Goal: Information Seeking & Learning: Check status

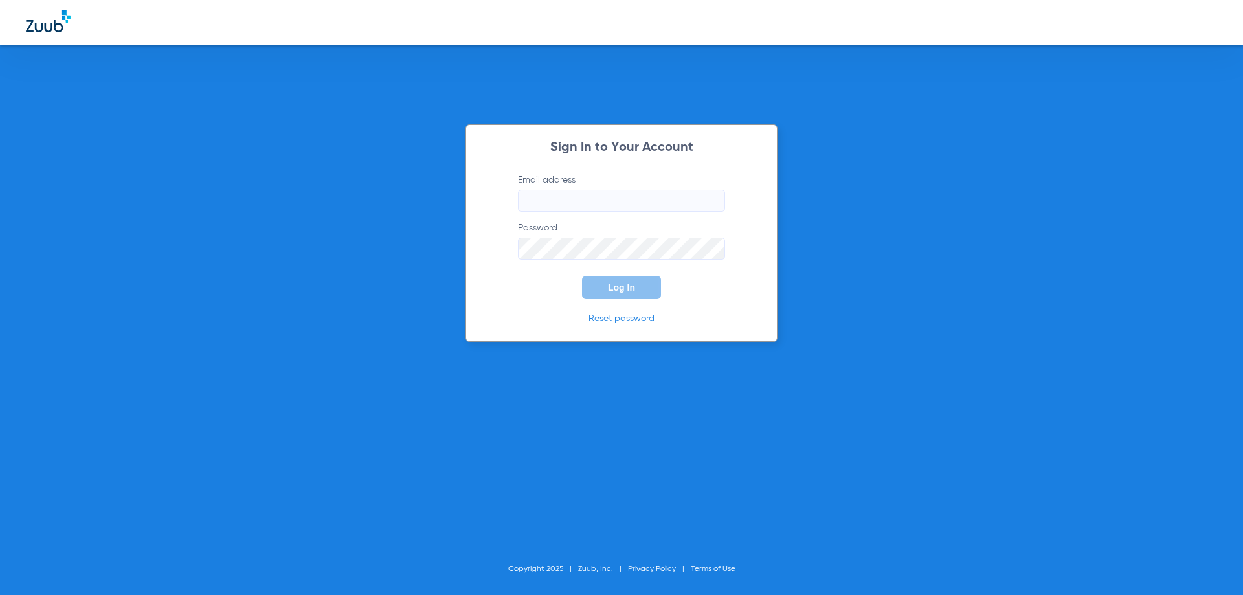
click at [592, 203] on input "Email address" at bounding box center [621, 201] width 207 height 22
type input "[EMAIL_ADDRESS][DOMAIN_NAME]"
click at [582, 276] on button "Log In" at bounding box center [621, 287] width 79 height 23
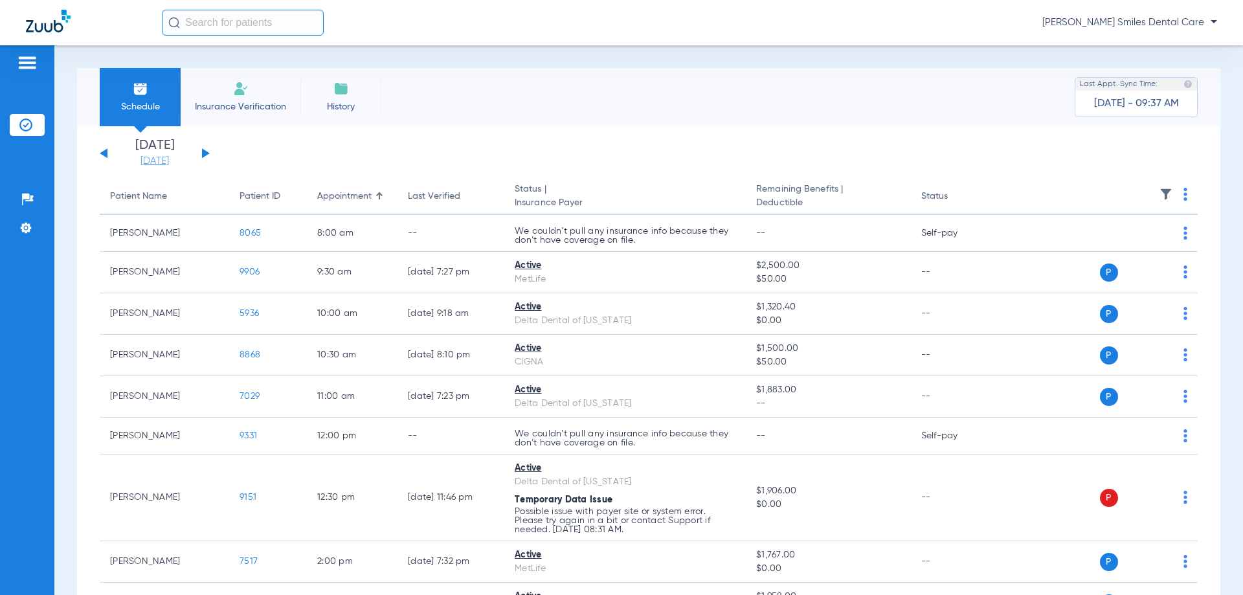
click at [155, 159] on link "[DATE]" at bounding box center [155, 161] width 78 height 13
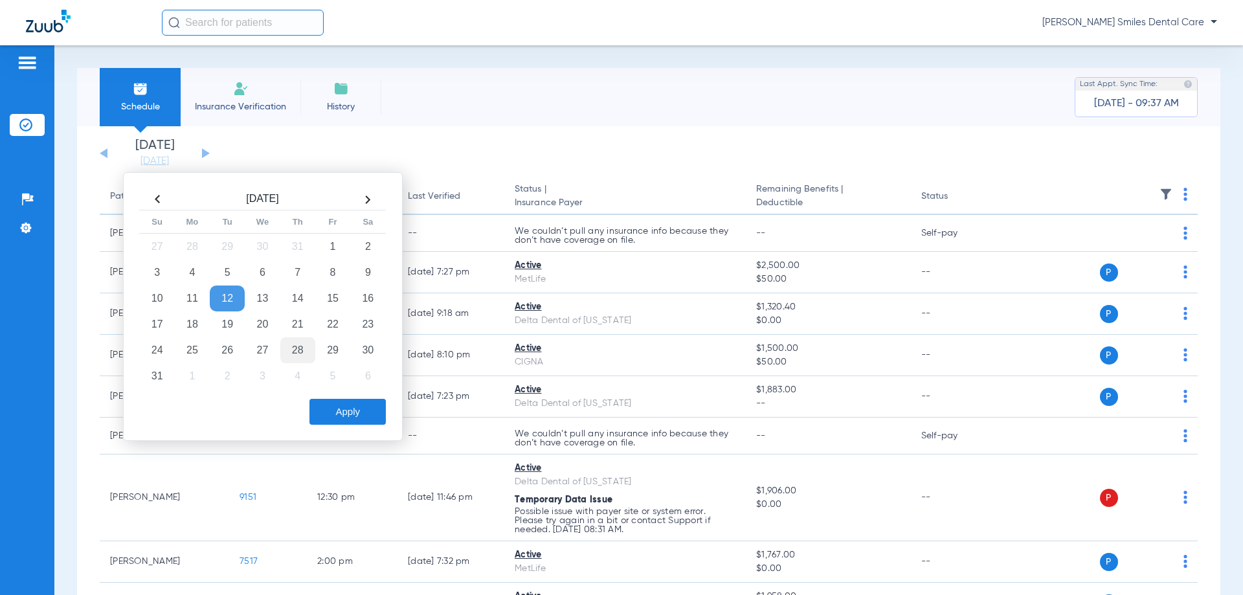
drag, startPoint x: 289, startPoint y: 321, endPoint x: 309, endPoint y: 340, distance: 28.4
click at [289, 321] on td "21" at bounding box center [297, 324] width 35 height 26
click at [346, 410] on button "Apply" at bounding box center [347, 412] width 76 height 26
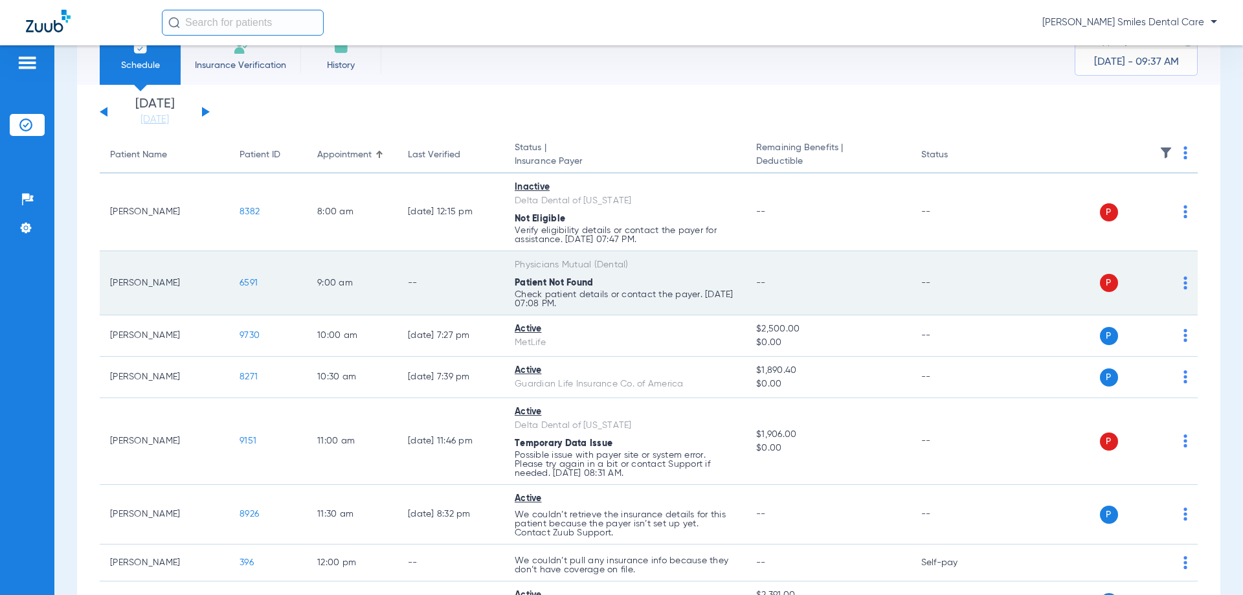
scroll to position [65, 0]
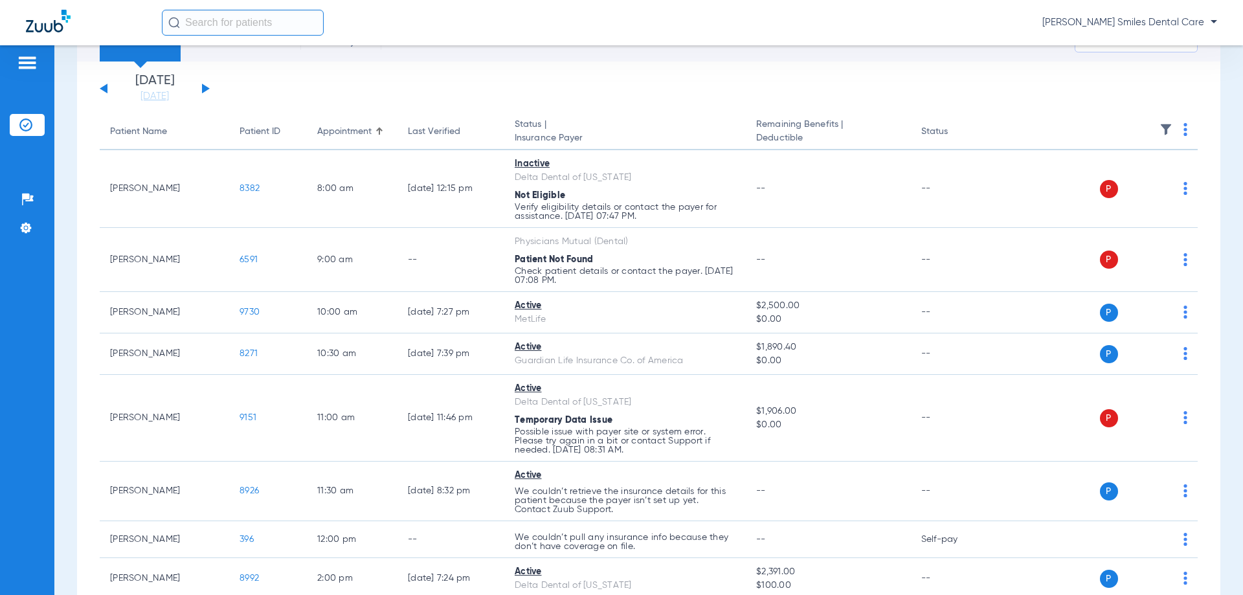
click at [464, 83] on app-single-date-navigator "[DATE] [DATE] [DATE] [DATE] [DATE] [DATE] [DATE] [DATE] [DATE] [DATE] [DATE] [D…" at bounding box center [649, 88] width 1098 height 28
click at [179, 98] on link "[DATE]" at bounding box center [155, 96] width 78 height 13
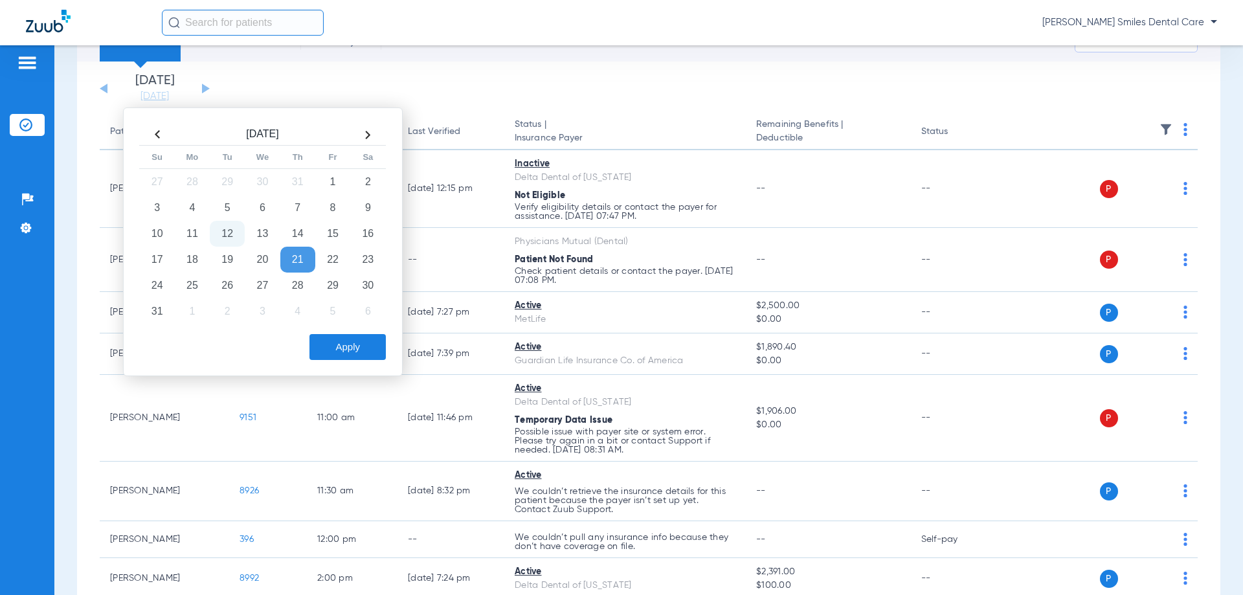
click at [227, 234] on td "12" at bounding box center [227, 234] width 35 height 26
click at [351, 355] on button "Apply" at bounding box center [347, 347] width 76 height 26
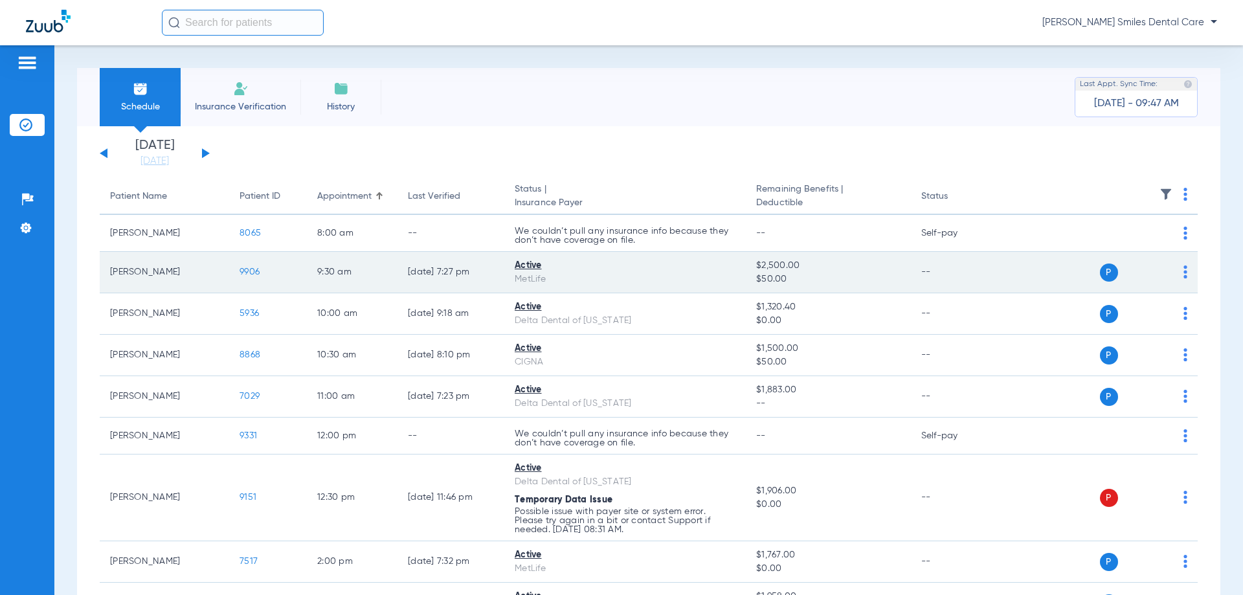
click at [241, 270] on span "9906" at bounding box center [249, 271] width 20 height 9
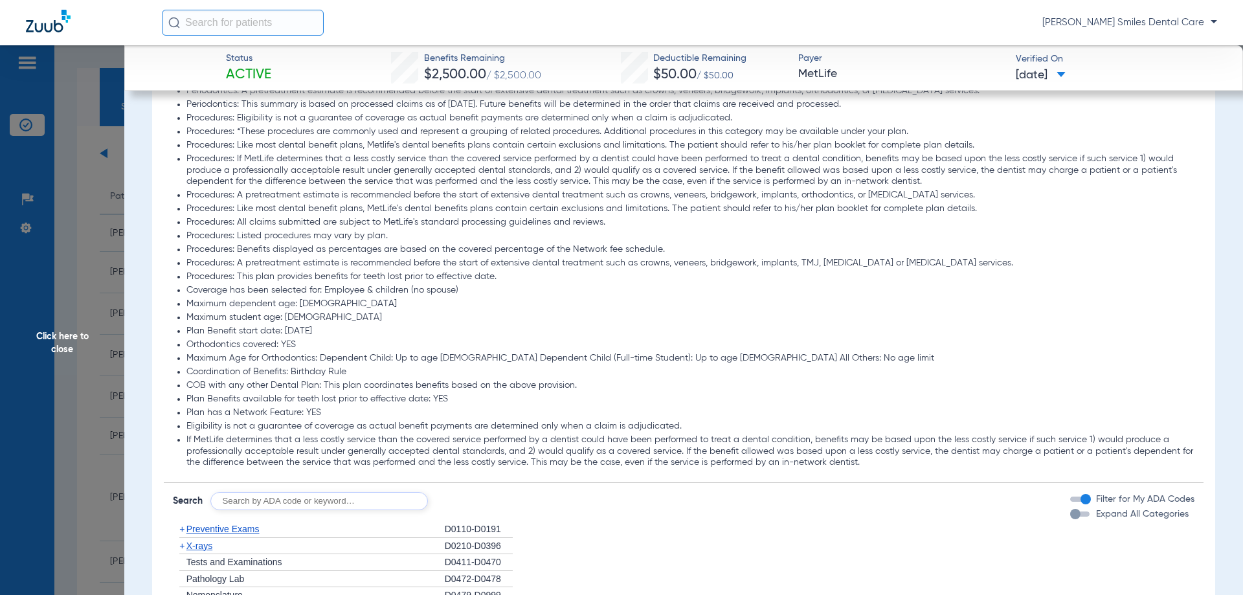
scroll to position [1294, 0]
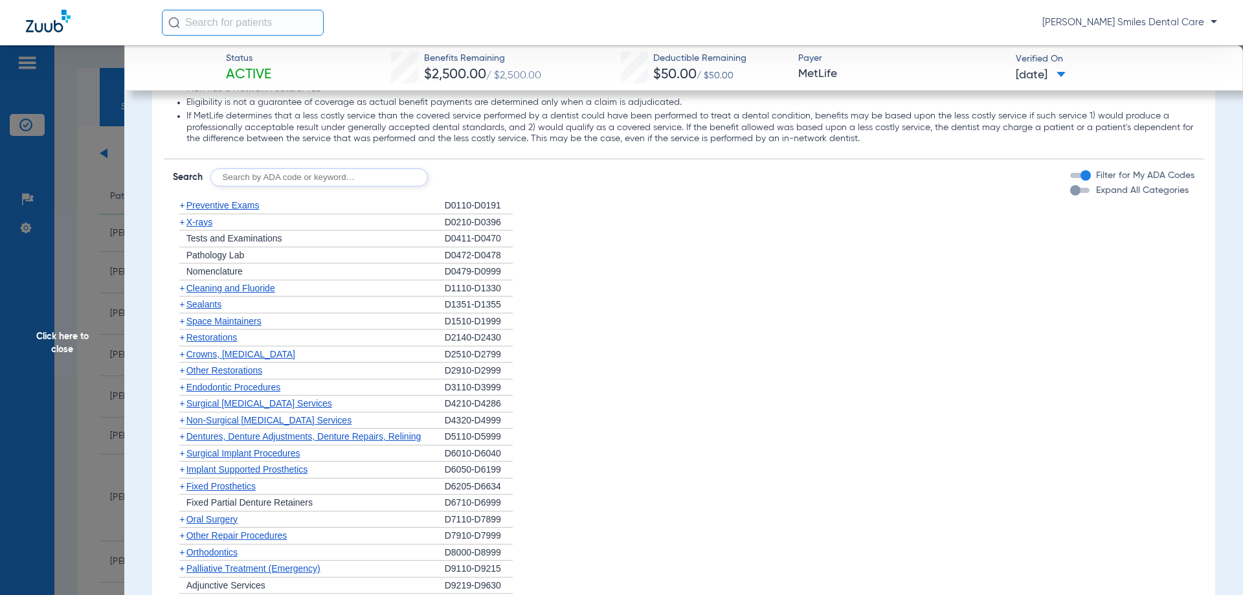
click at [601, 192] on div "Disclaimers BASIC PLAN - In Network: The maximums and deductibles for these ser…" at bounding box center [684, 49] width 1040 height 1173
click at [69, 342] on span "Click here to close" at bounding box center [62, 342] width 124 height 595
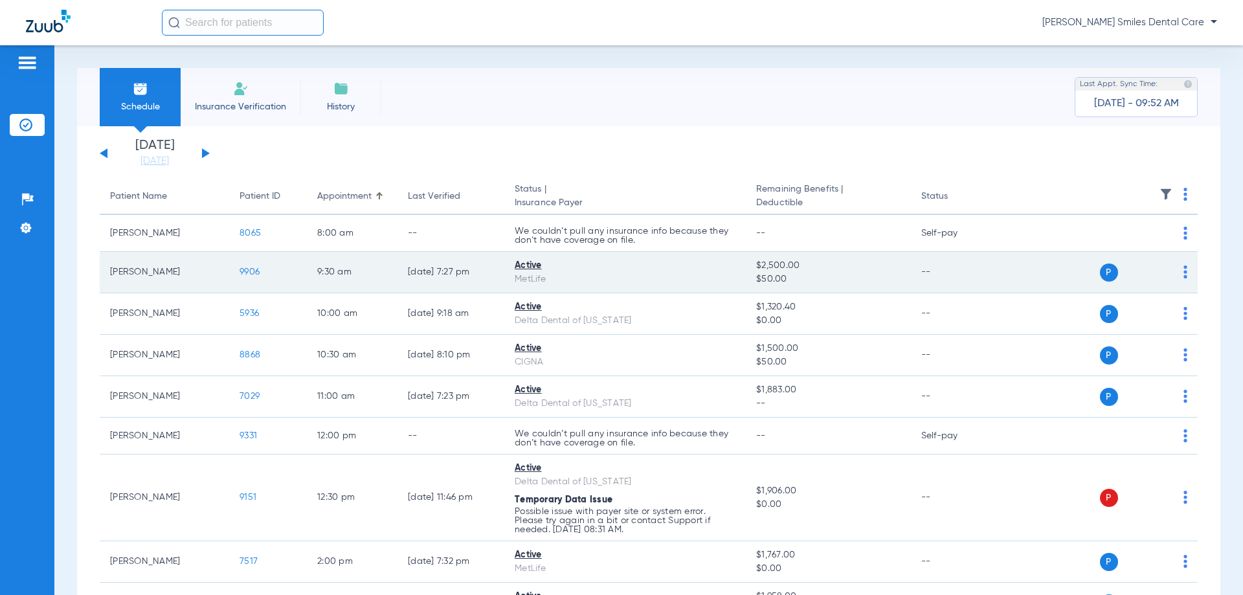
scroll to position [65, 0]
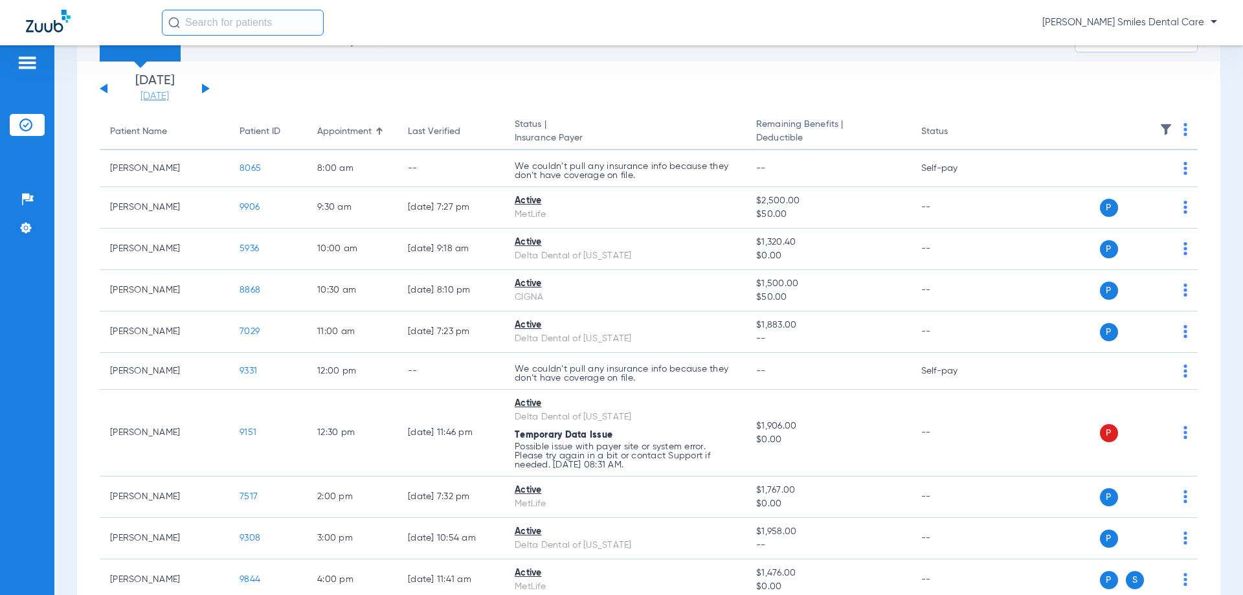
click at [168, 95] on link "[DATE]" at bounding box center [155, 96] width 78 height 13
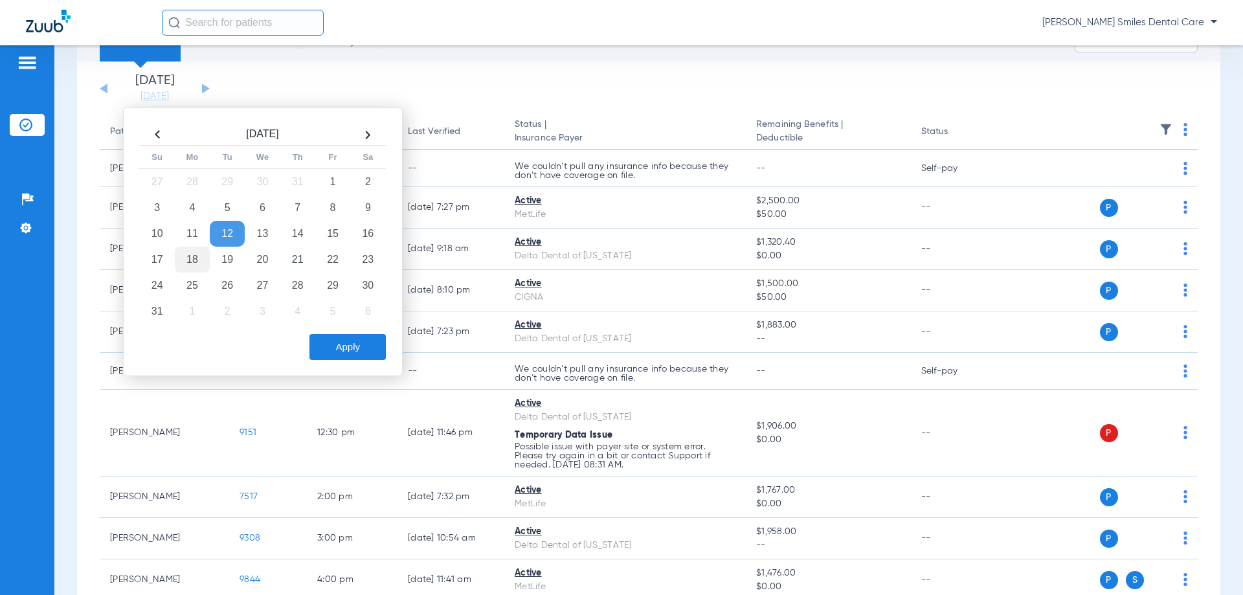
click at [190, 260] on td "18" at bounding box center [192, 260] width 35 height 26
click at [367, 347] on button "Apply" at bounding box center [347, 347] width 76 height 26
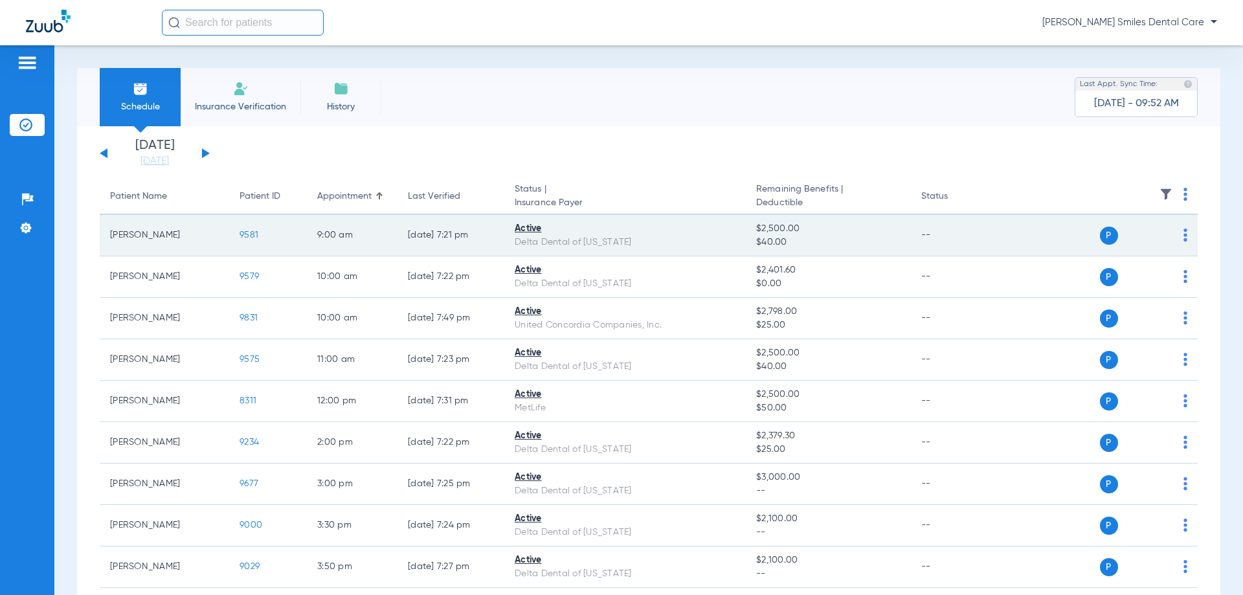
click at [252, 234] on span "9581" at bounding box center [248, 234] width 19 height 9
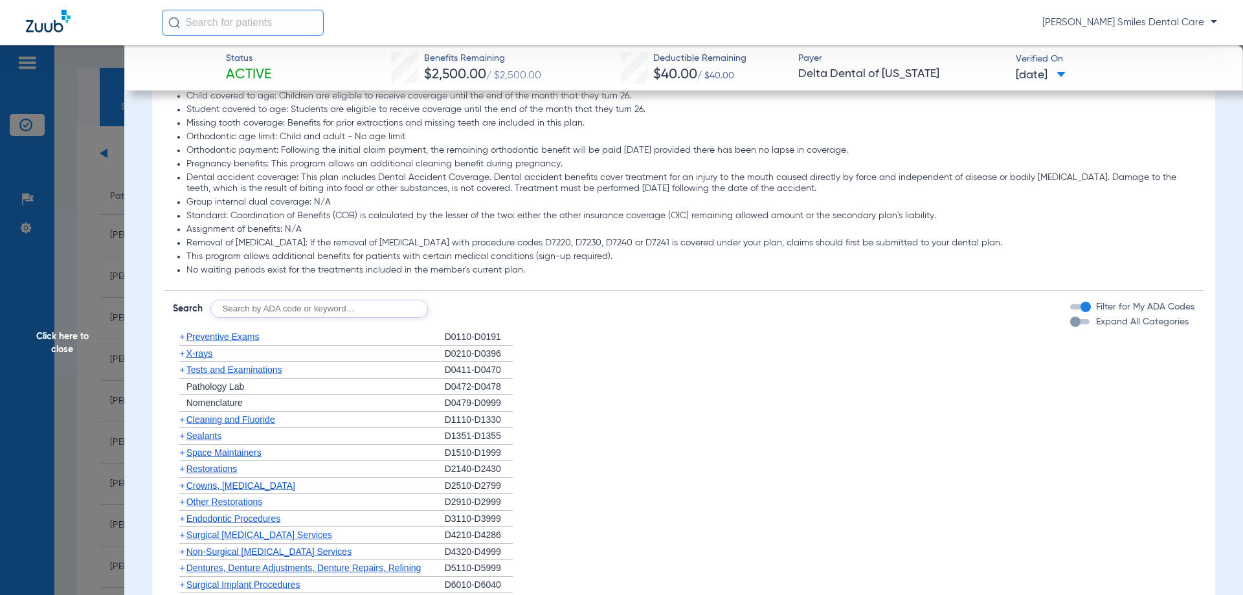
scroll to position [710, 0]
click at [216, 421] on span "Cleaning and Fluoride" at bounding box center [230, 415] width 89 height 10
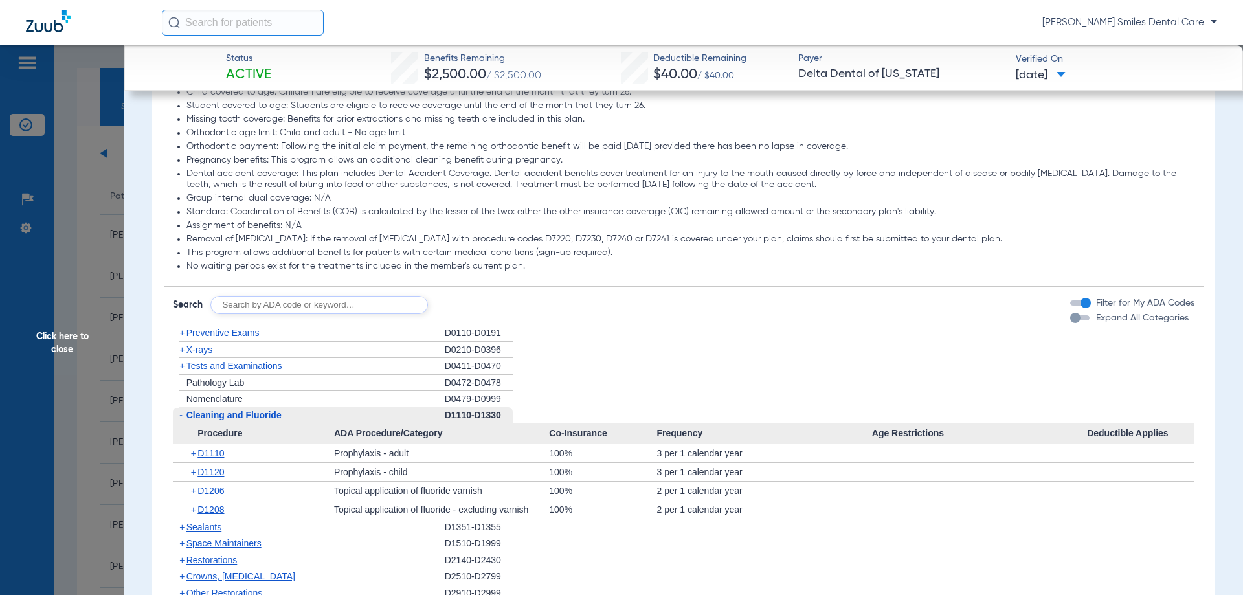
click at [48, 337] on span "Click here to close" at bounding box center [62, 342] width 124 height 595
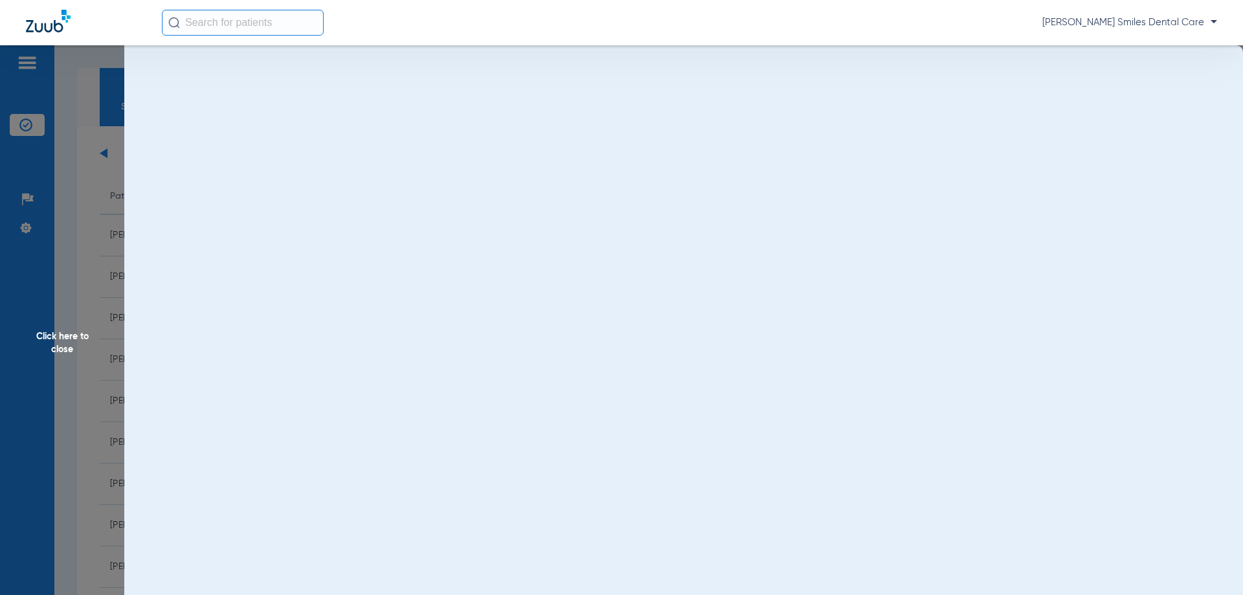
scroll to position [0, 0]
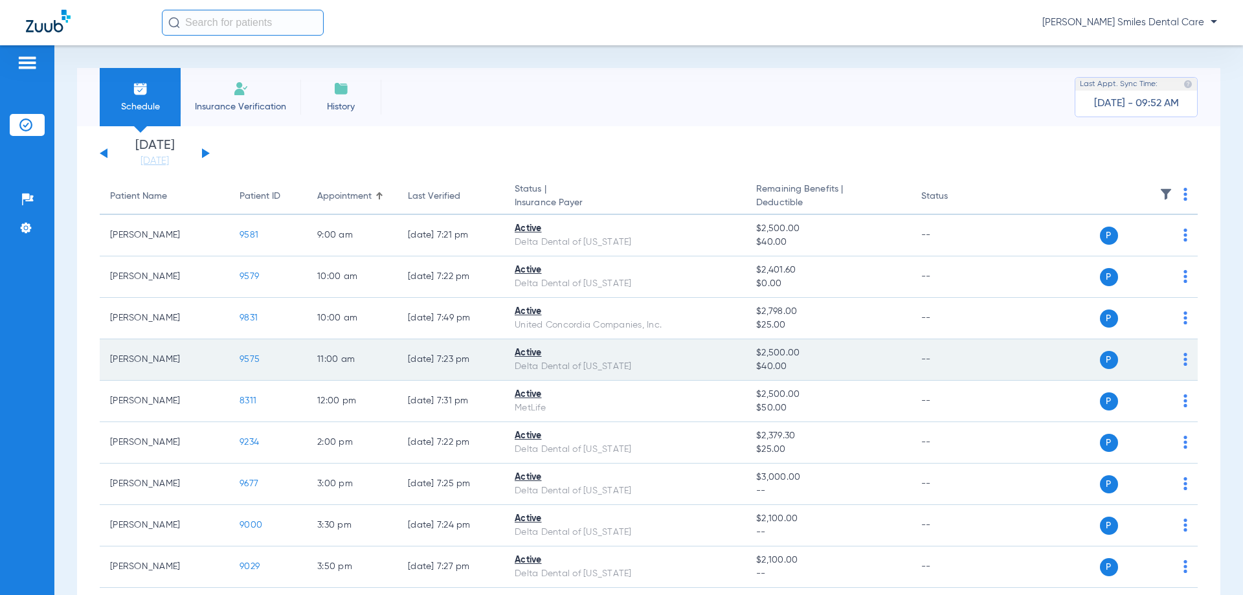
click at [248, 356] on span "9575" at bounding box center [249, 359] width 20 height 9
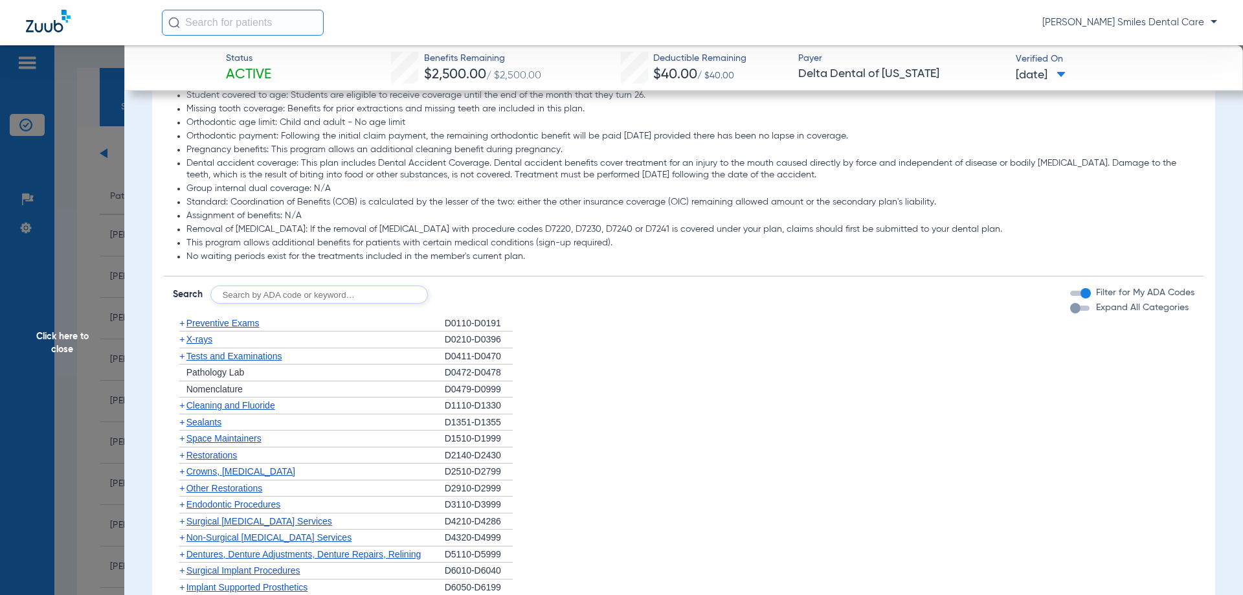
scroll to position [777, 0]
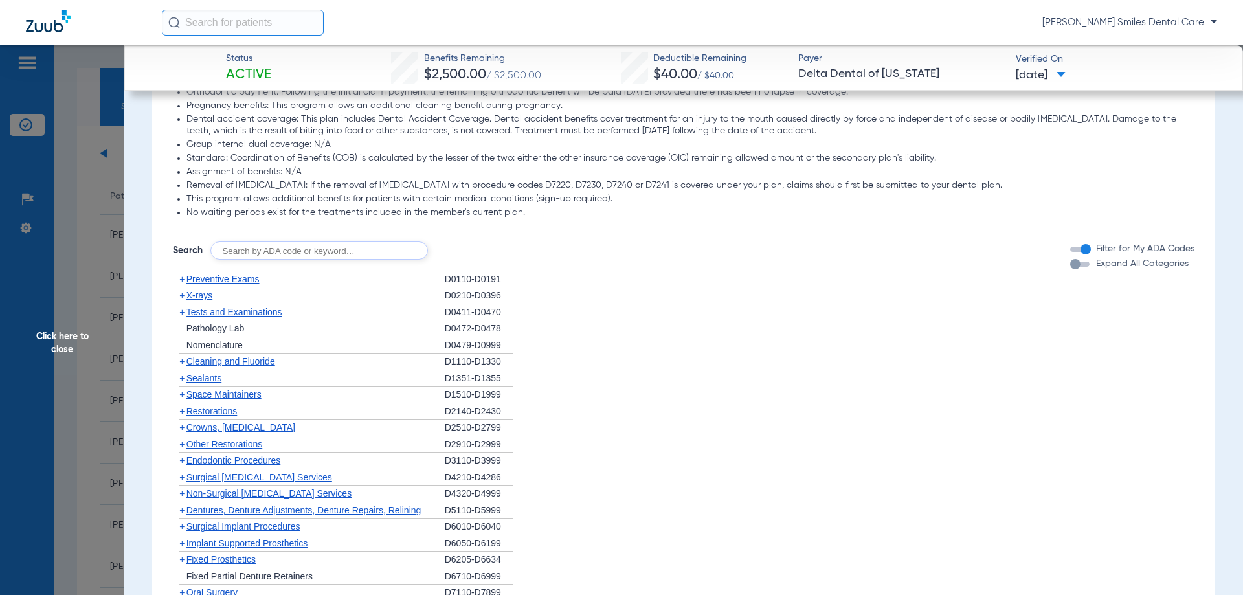
click at [203, 363] on span "Cleaning and Fluoride" at bounding box center [230, 361] width 89 height 10
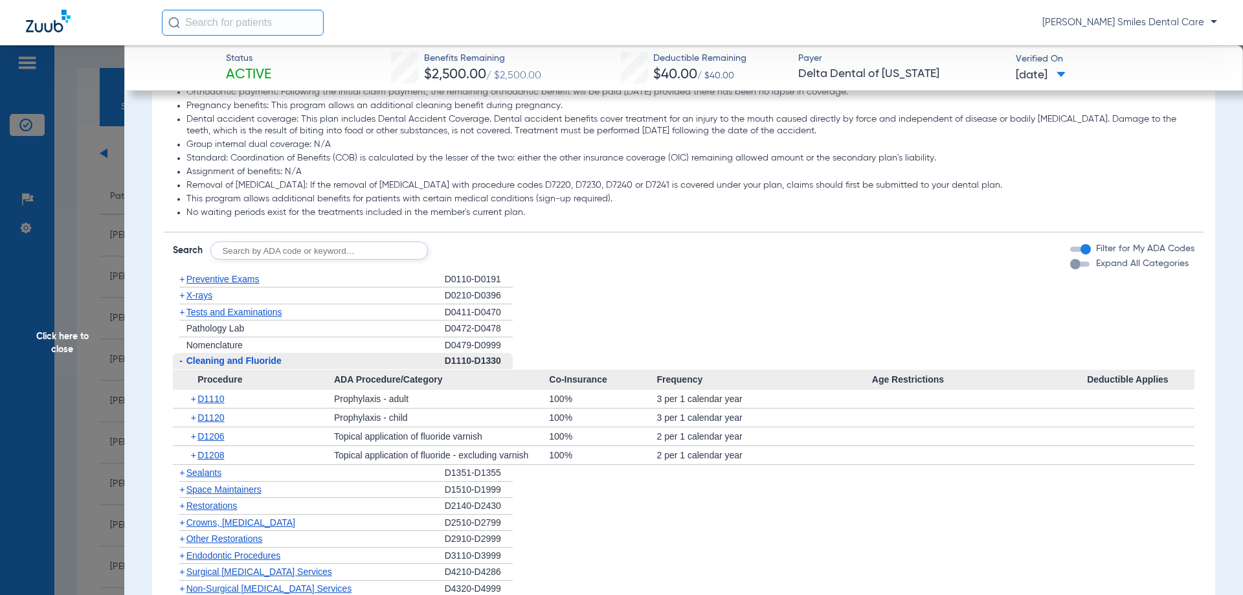
click at [60, 340] on span "Click here to close" at bounding box center [62, 342] width 124 height 595
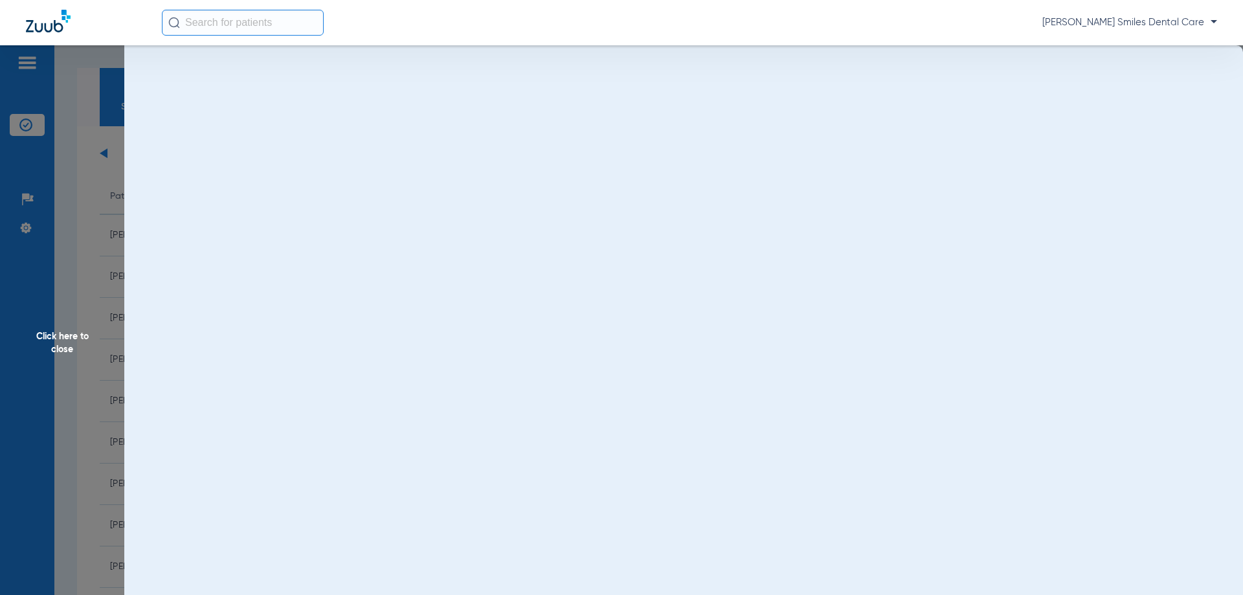
scroll to position [0, 0]
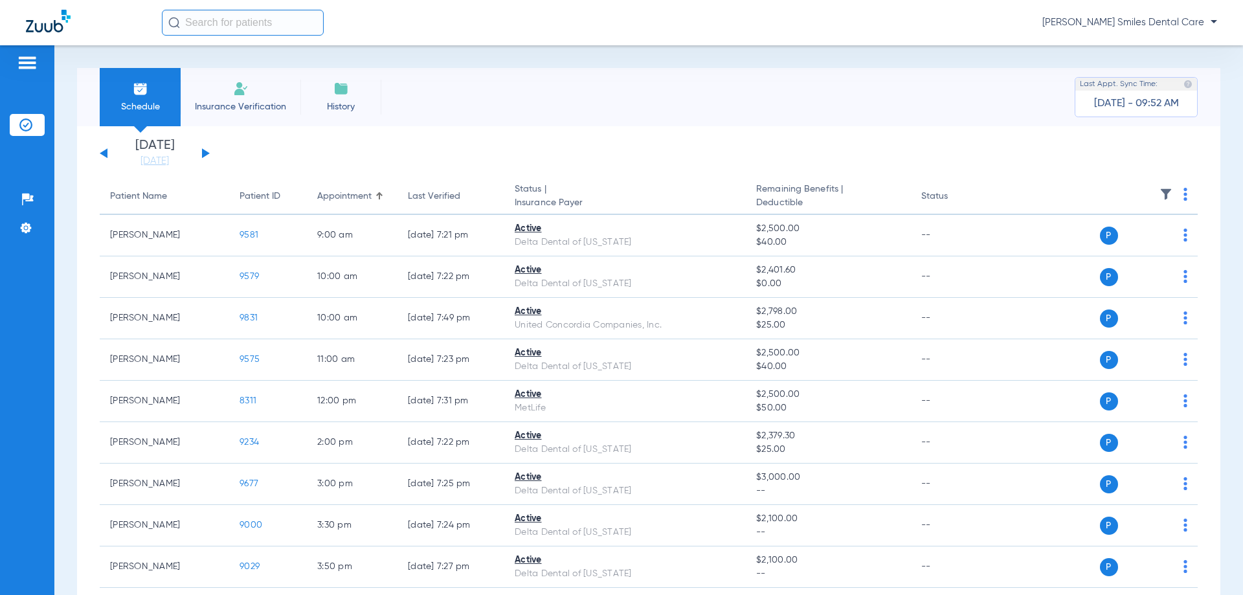
click at [203, 154] on button at bounding box center [206, 153] width 8 height 10
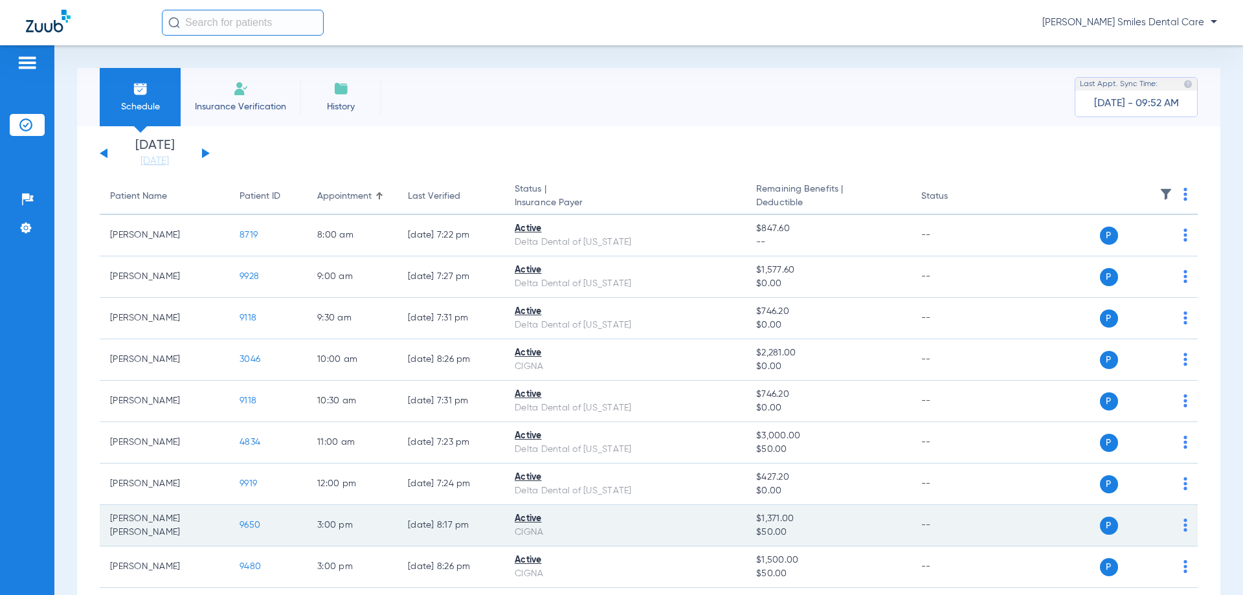
click at [245, 524] on span "9650" at bounding box center [249, 524] width 21 height 9
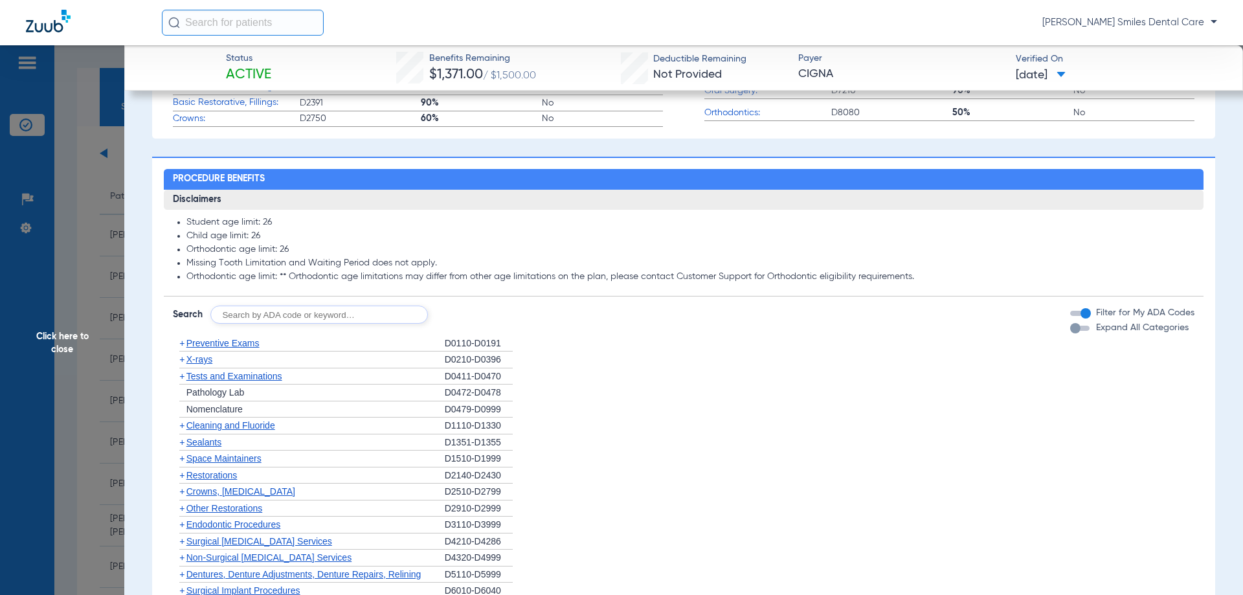
scroll to position [582, 0]
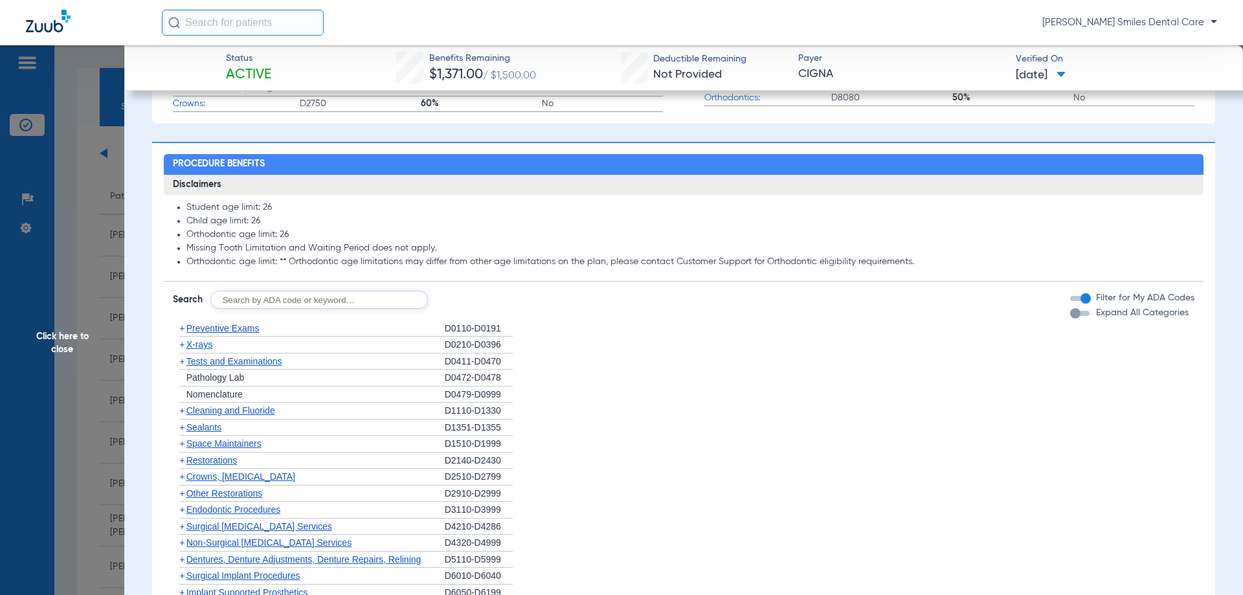
click at [242, 408] on span "Cleaning and Fluoride" at bounding box center [230, 410] width 89 height 10
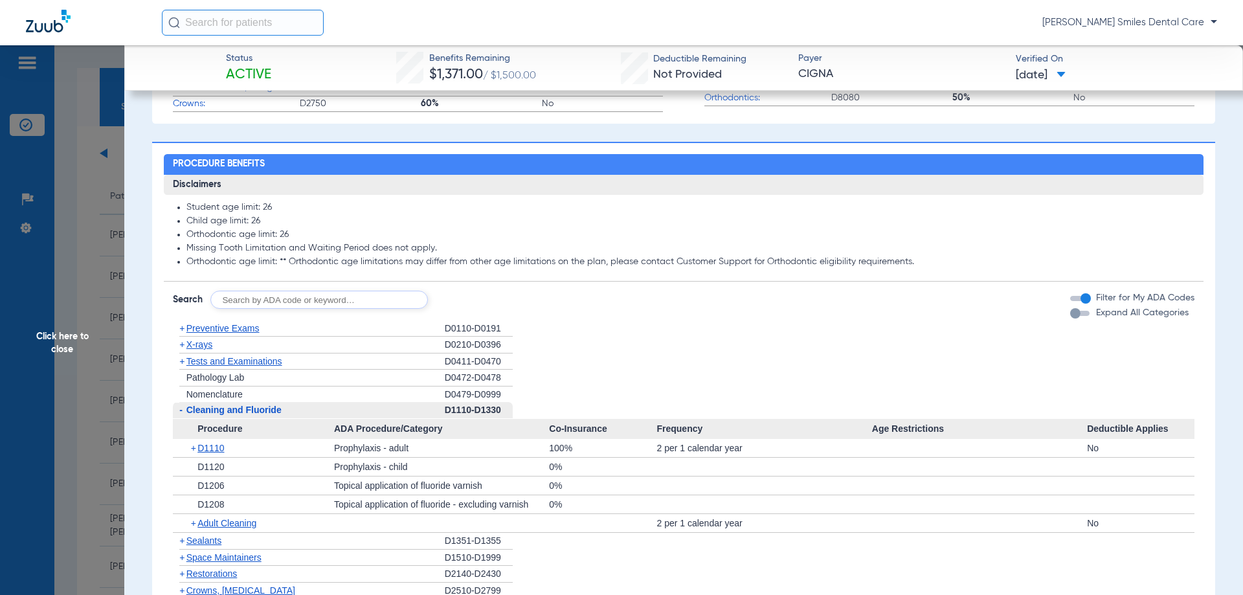
click at [45, 340] on span "Click here to close" at bounding box center [62, 342] width 124 height 595
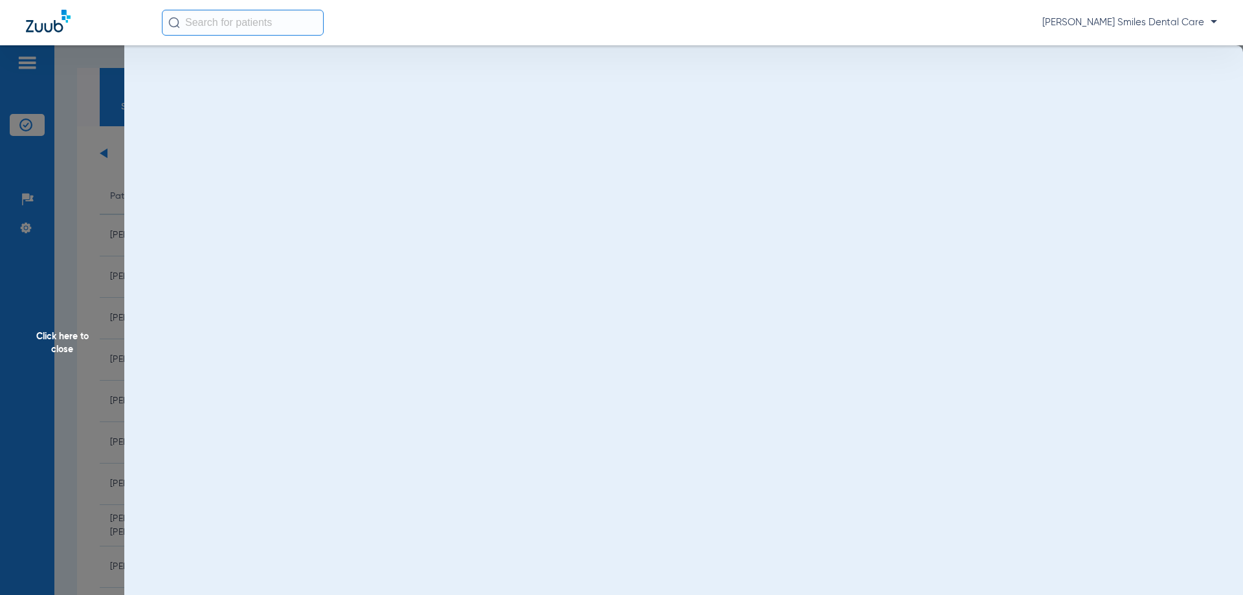
scroll to position [0, 0]
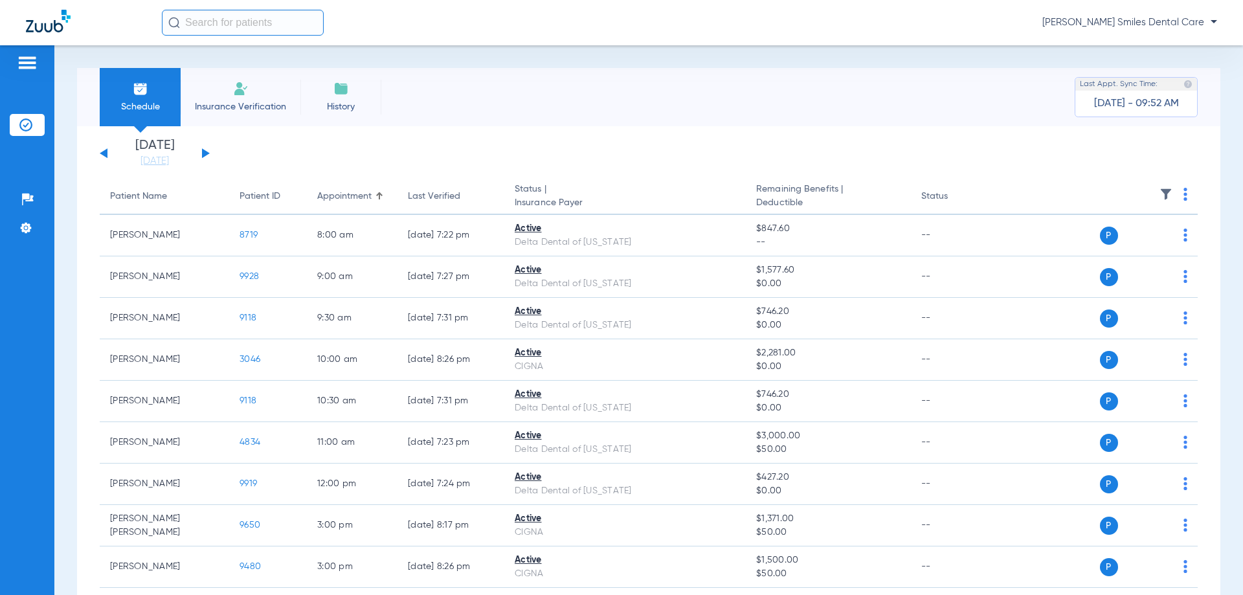
click at [203, 151] on button at bounding box center [206, 153] width 8 height 10
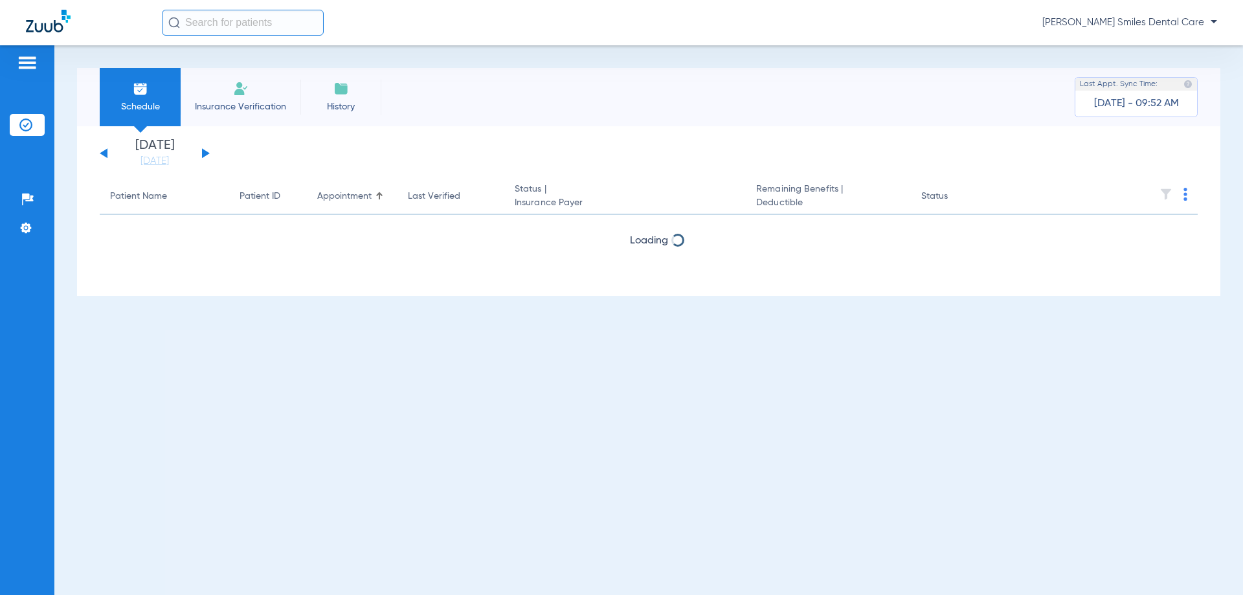
click at [203, 151] on button at bounding box center [206, 153] width 8 height 10
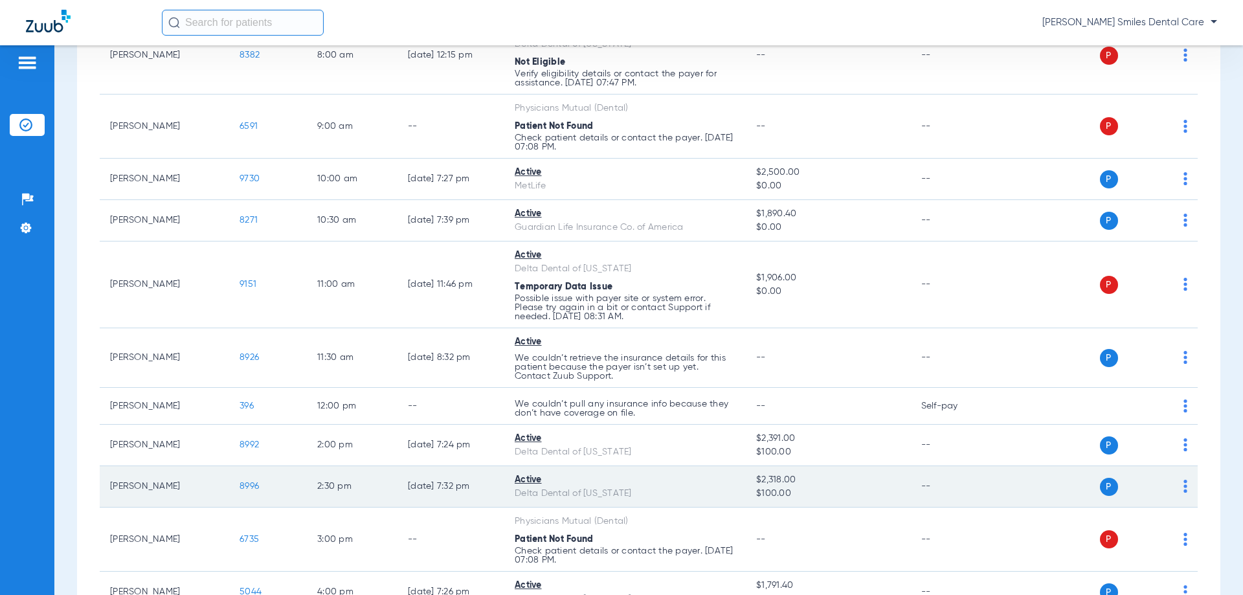
scroll to position [259, 0]
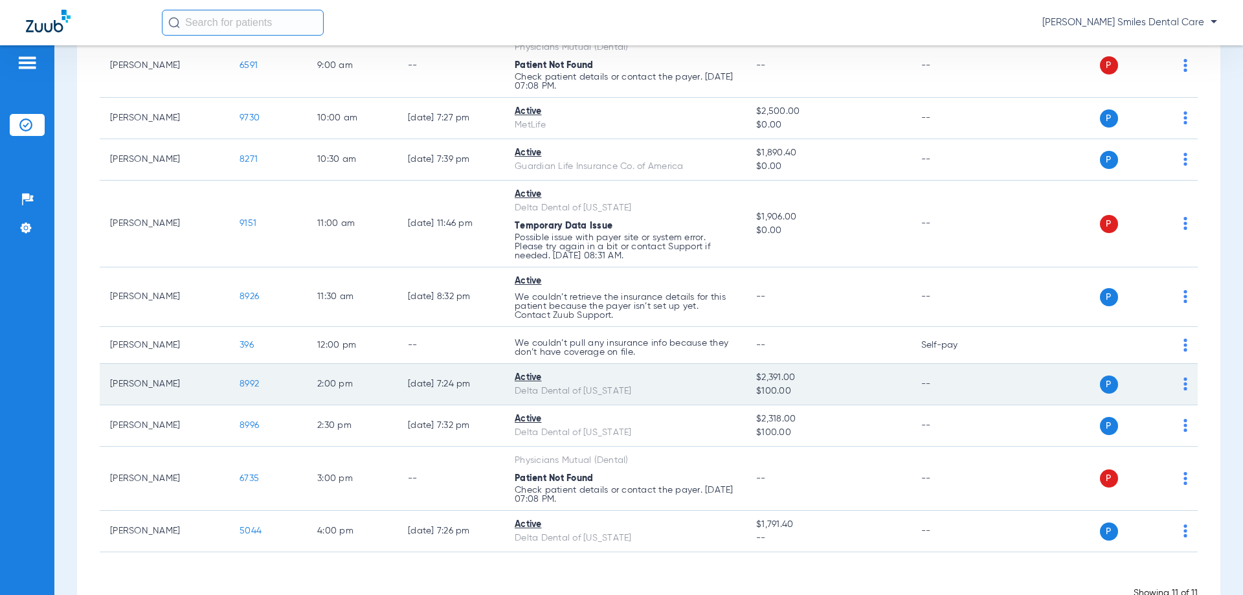
click at [252, 382] on span "8992" at bounding box center [248, 383] width 19 height 9
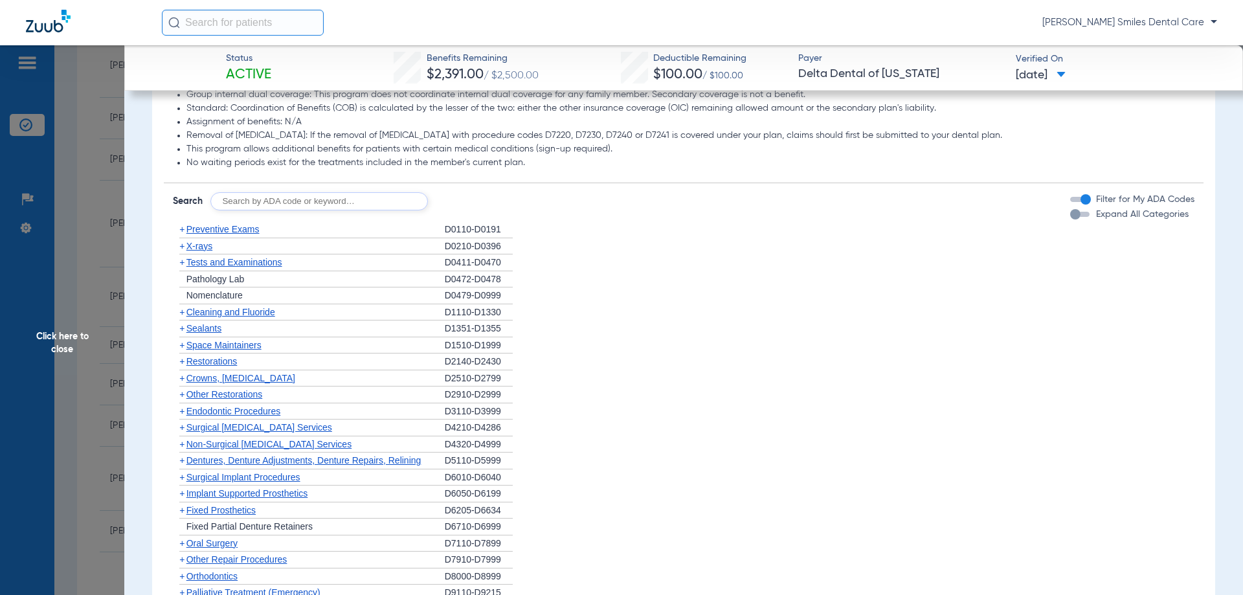
scroll to position [841, 0]
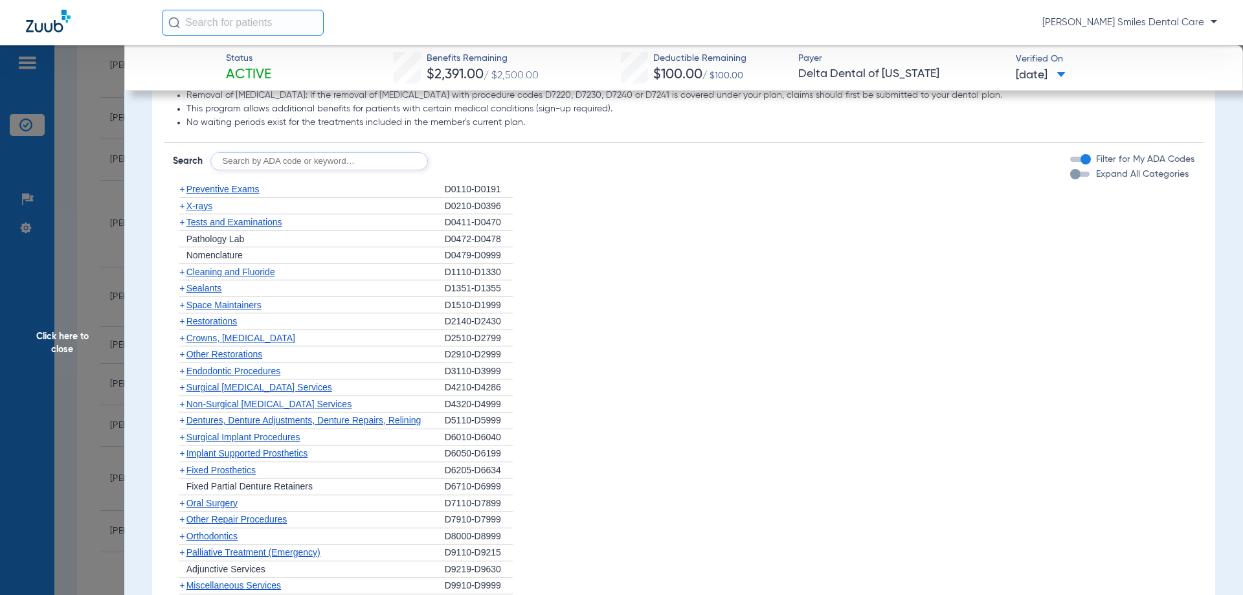
click at [240, 271] on span "Cleaning and Fluoride" at bounding box center [230, 272] width 89 height 10
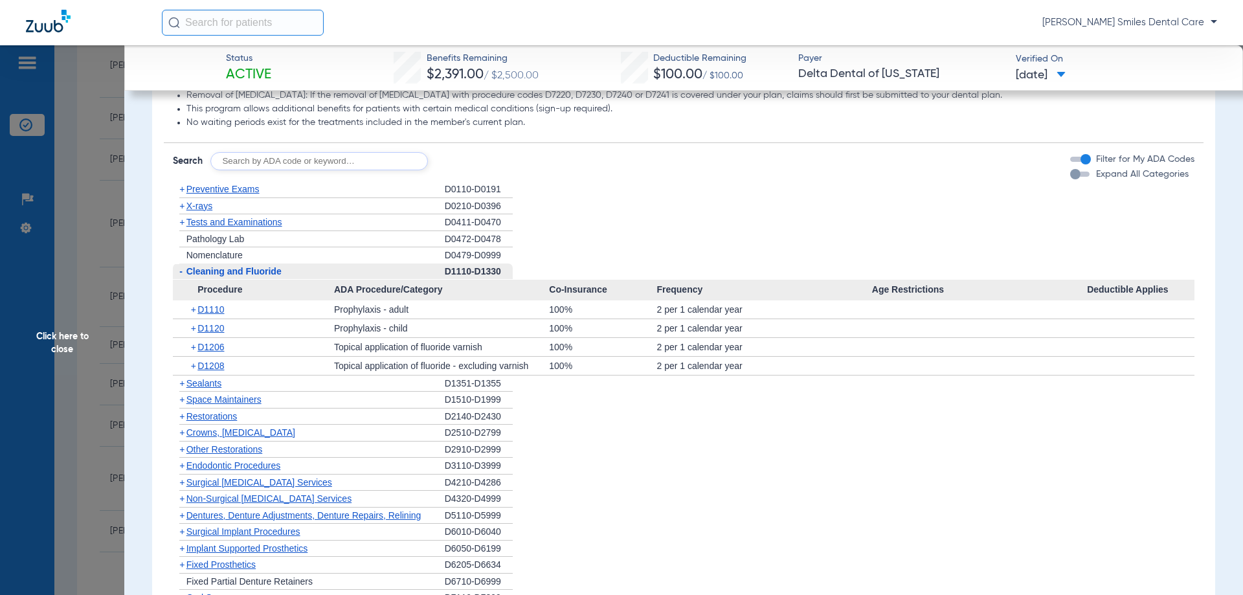
click at [212, 219] on span "Tests and Examinations" at bounding box center [234, 222] width 96 height 10
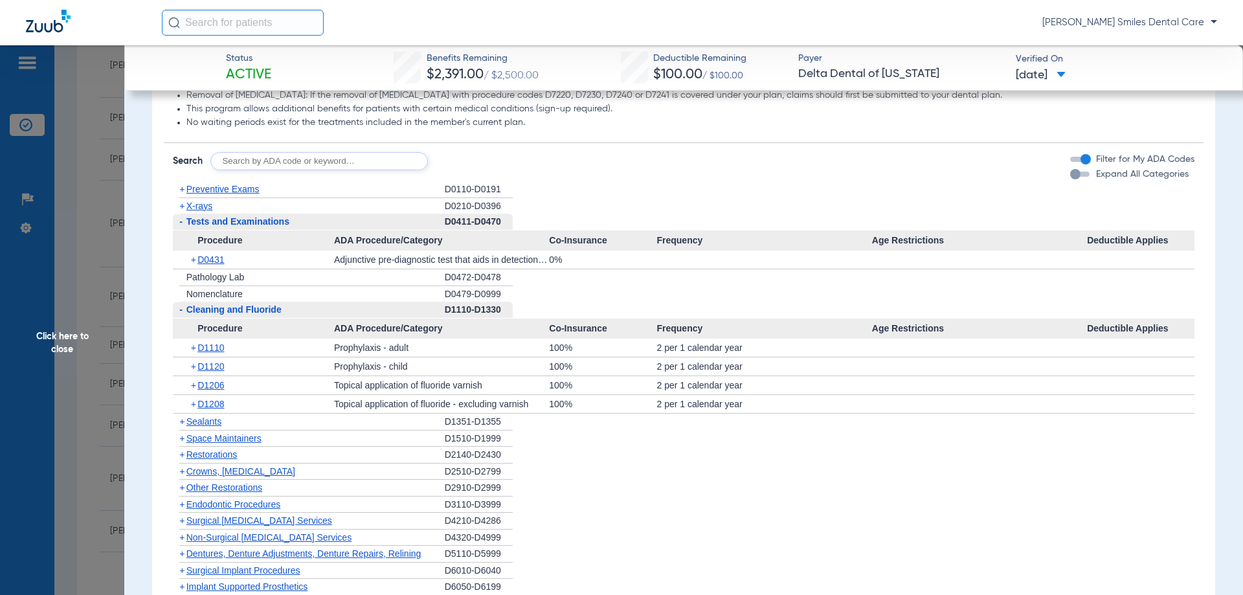
click at [204, 204] on span "X-rays" at bounding box center [199, 206] width 26 height 10
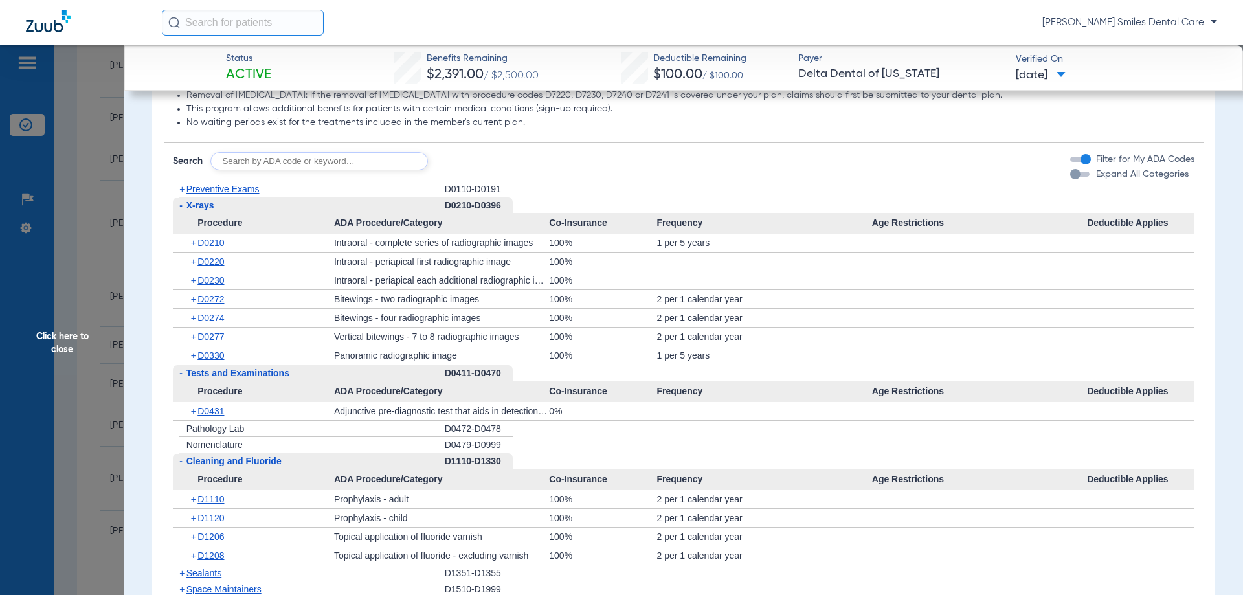
click at [61, 345] on span "Click here to close" at bounding box center [62, 342] width 124 height 595
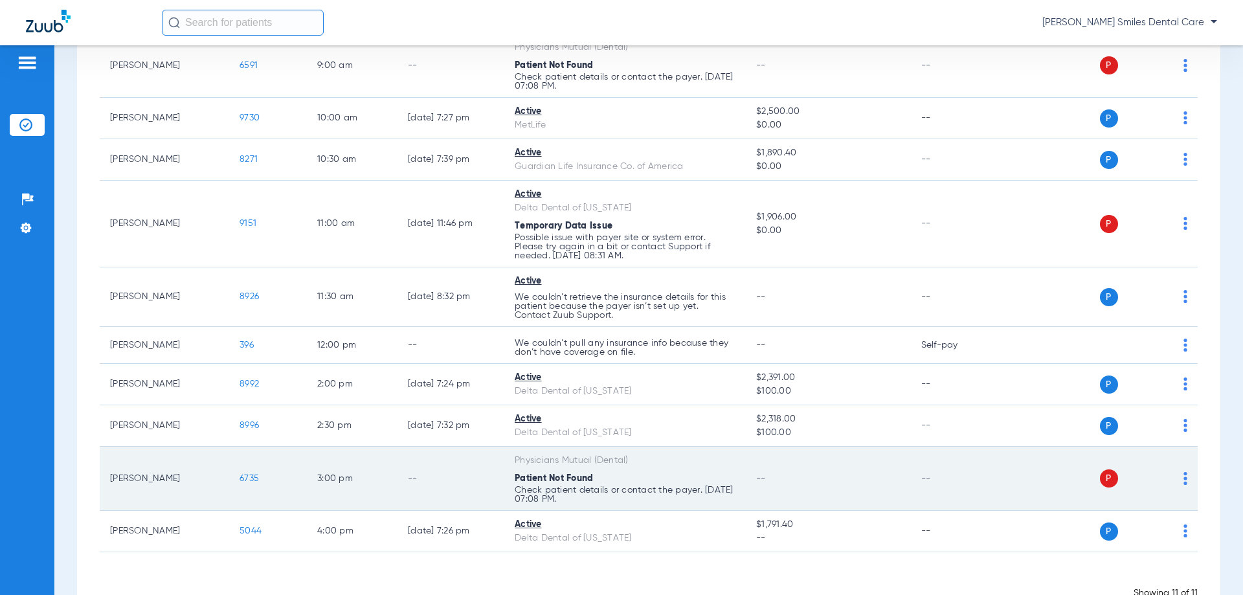
click at [246, 476] on span "6735" at bounding box center [248, 478] width 19 height 9
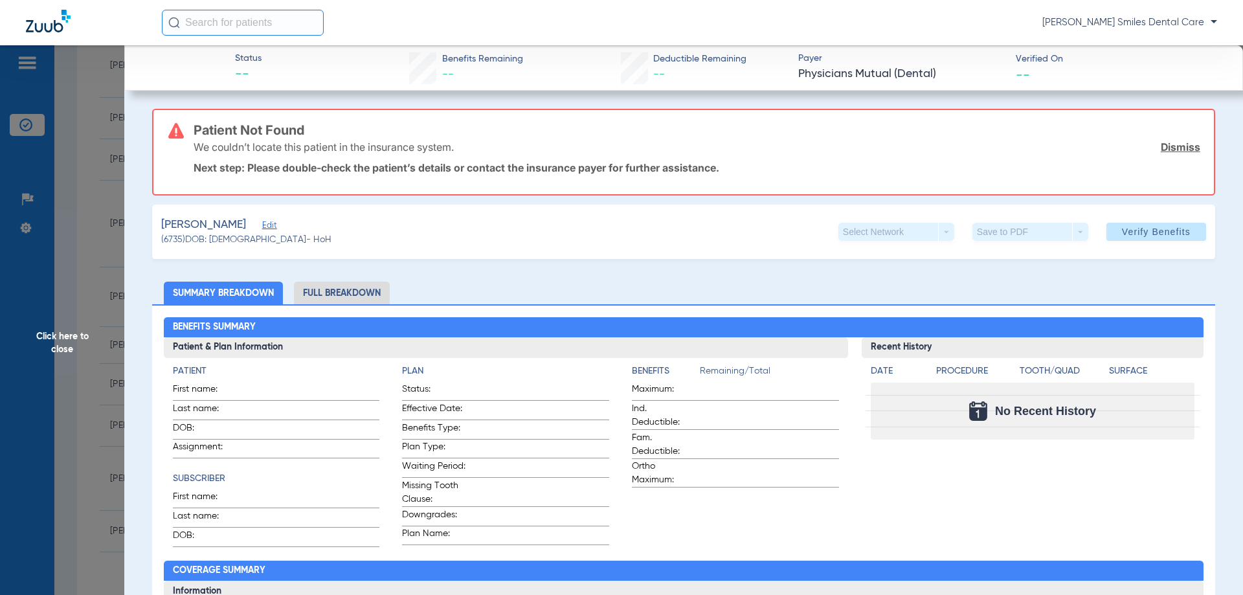
click at [61, 343] on span "Click here to close" at bounding box center [62, 342] width 124 height 595
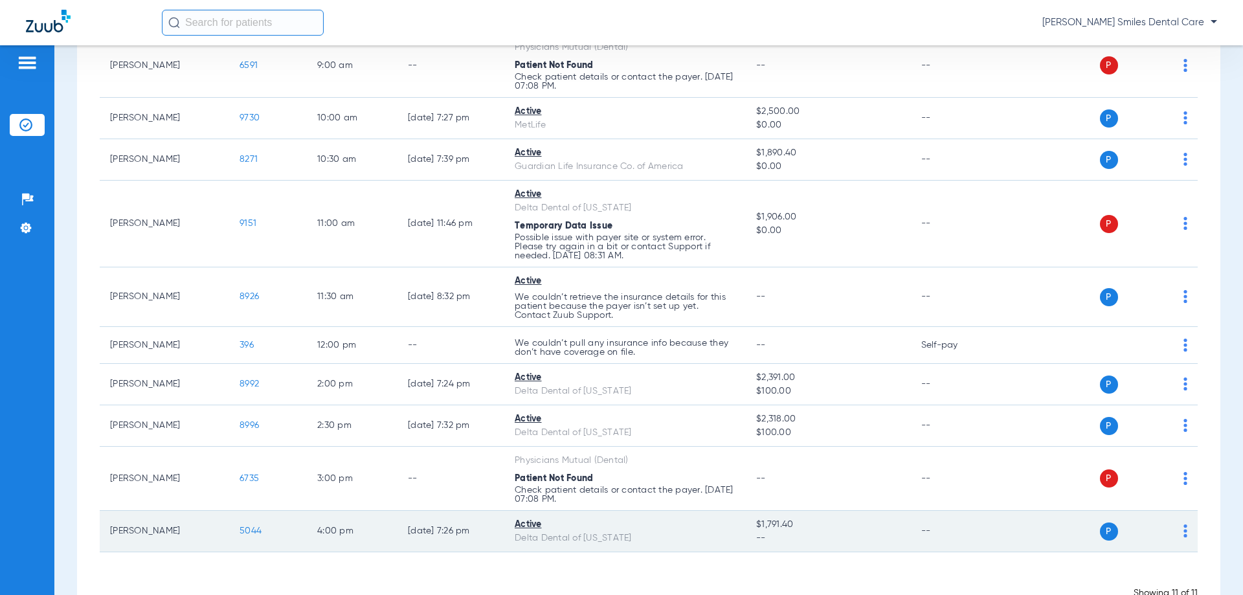
click at [245, 529] on span "5044" at bounding box center [250, 530] width 22 height 9
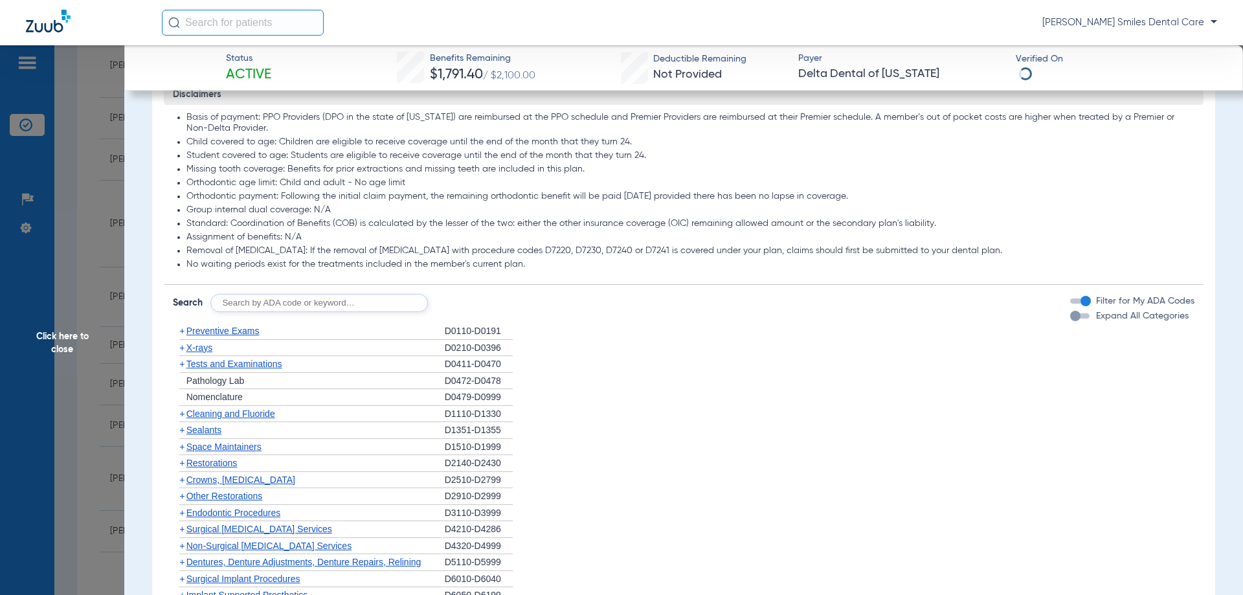
scroll to position [712, 0]
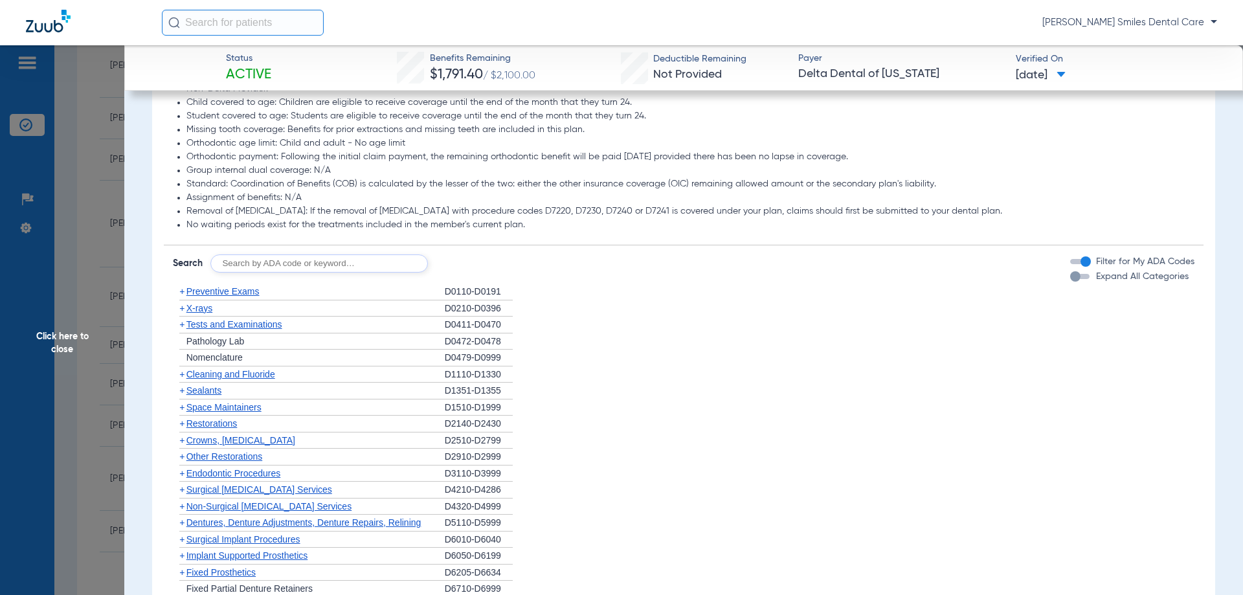
click at [218, 379] on span "Cleaning and Fluoride" at bounding box center [230, 374] width 89 height 10
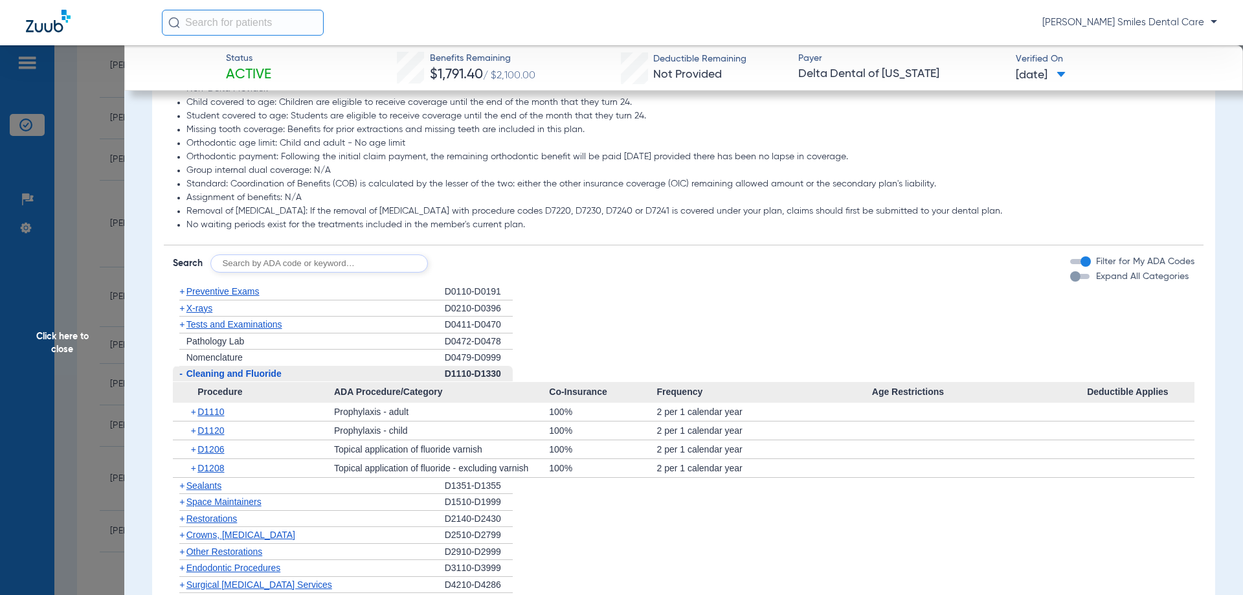
click at [67, 336] on span "Click here to close" at bounding box center [62, 342] width 124 height 595
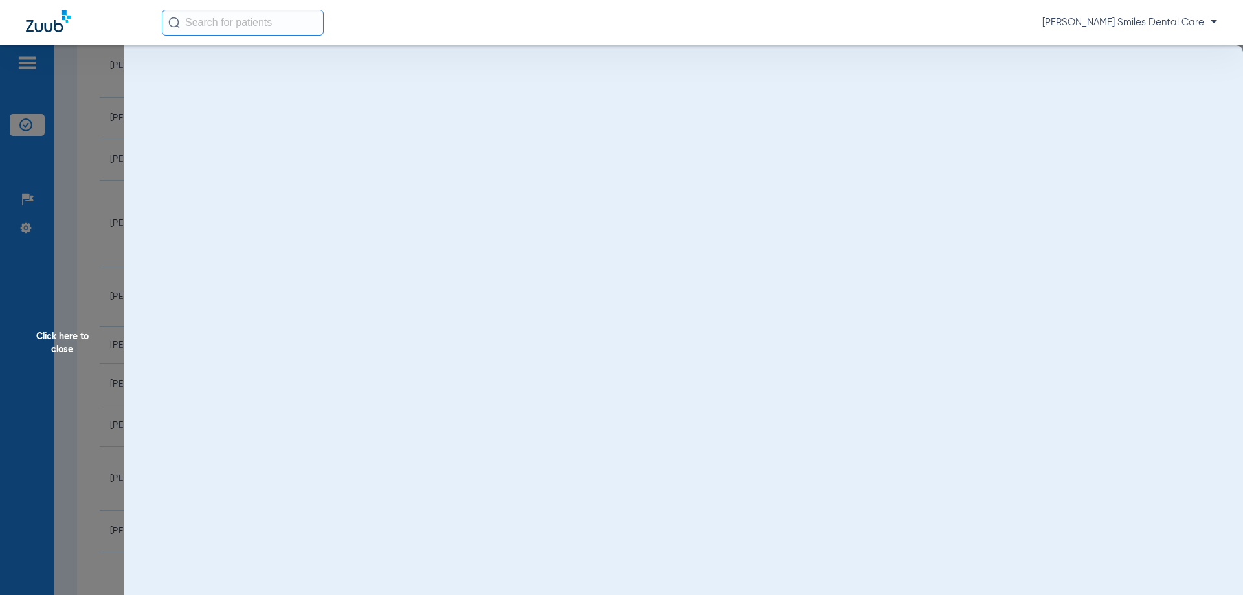
scroll to position [0, 0]
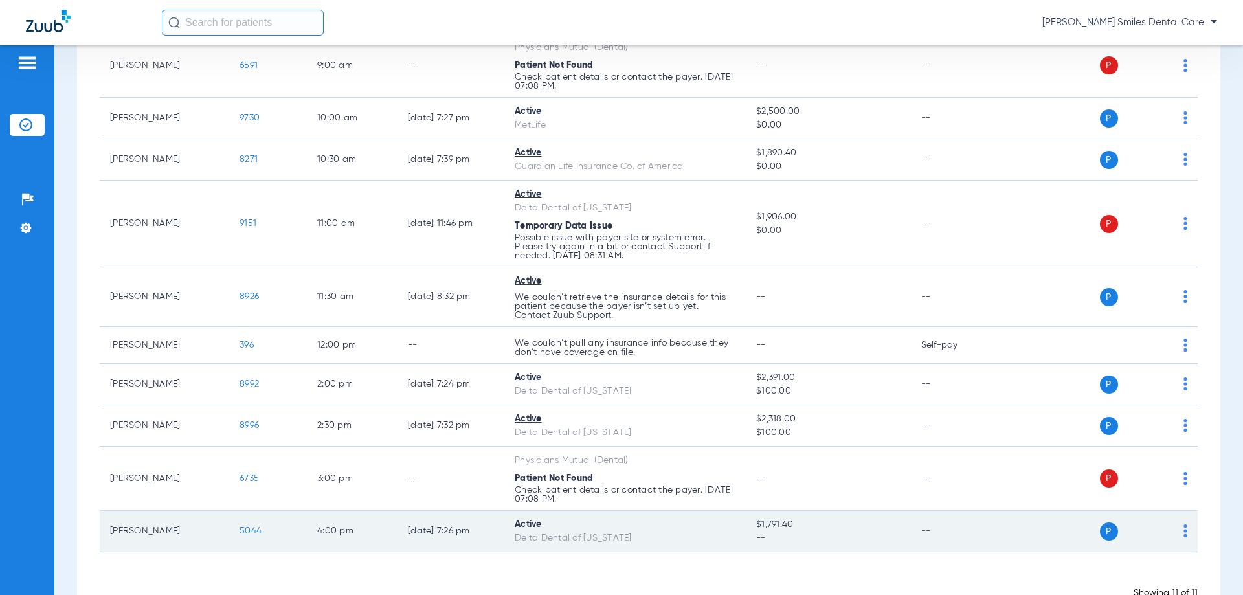
click at [254, 522] on td "5044" at bounding box center [268, 531] width 78 height 41
click at [250, 536] on td "5044" at bounding box center [268, 531] width 78 height 41
click at [248, 527] on span "5044" at bounding box center [250, 530] width 22 height 9
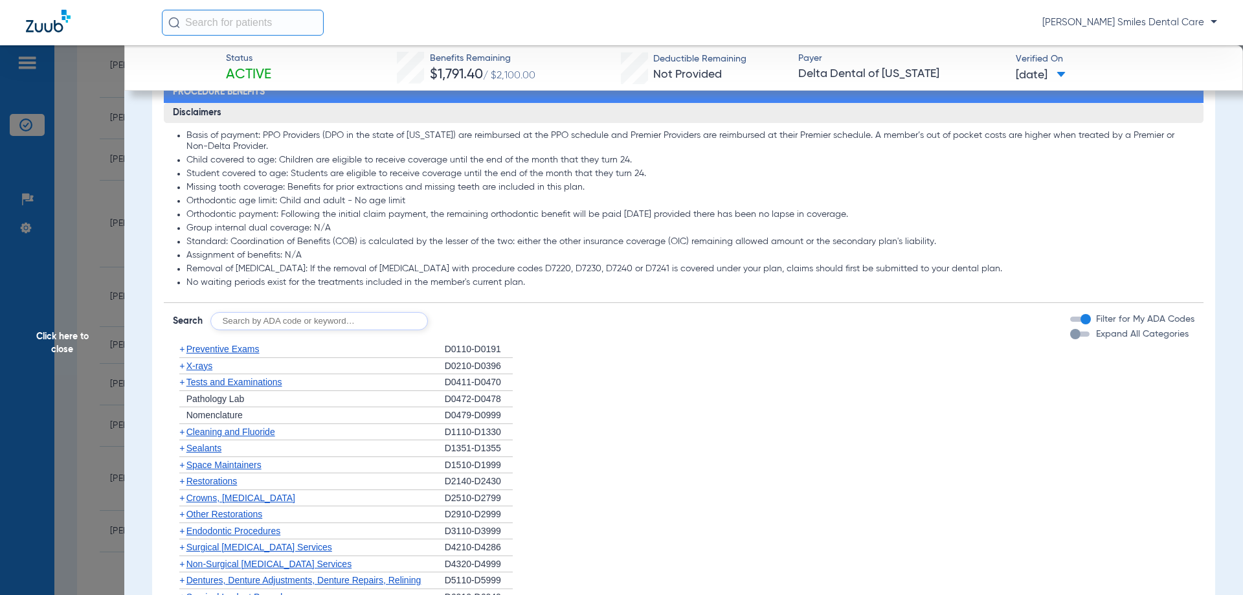
scroll to position [712, 0]
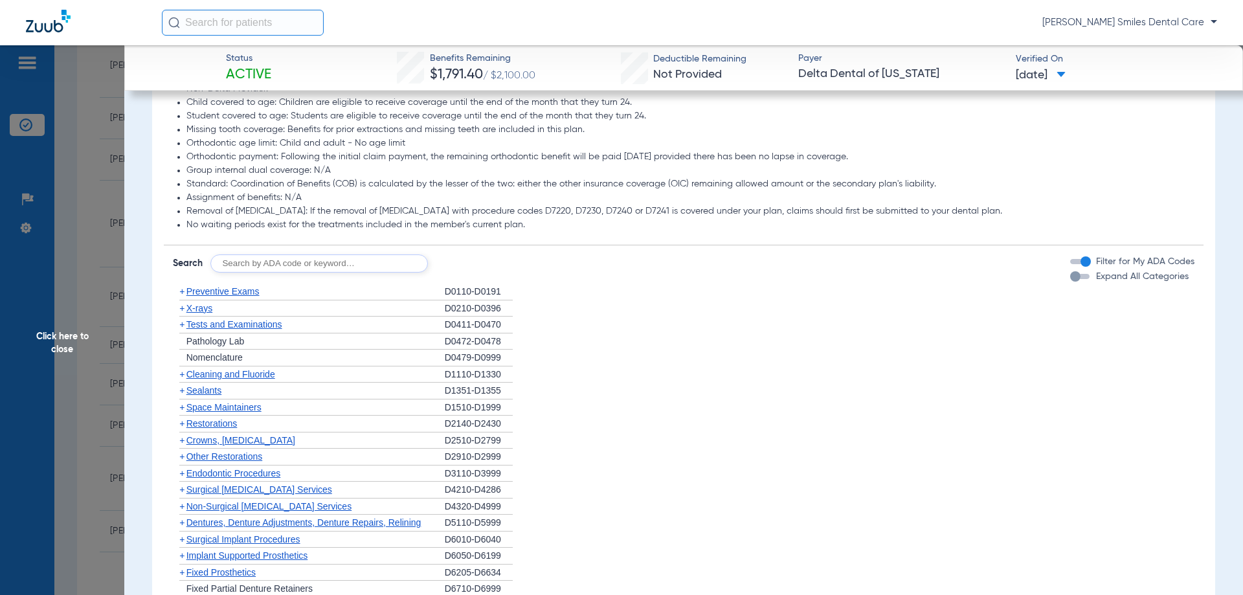
drag, startPoint x: 230, startPoint y: 366, endPoint x: 228, endPoint y: 373, distance: 7.4
click at [230, 366] on div "+ Cleaning and Fluoride" at bounding box center [309, 374] width 272 height 17
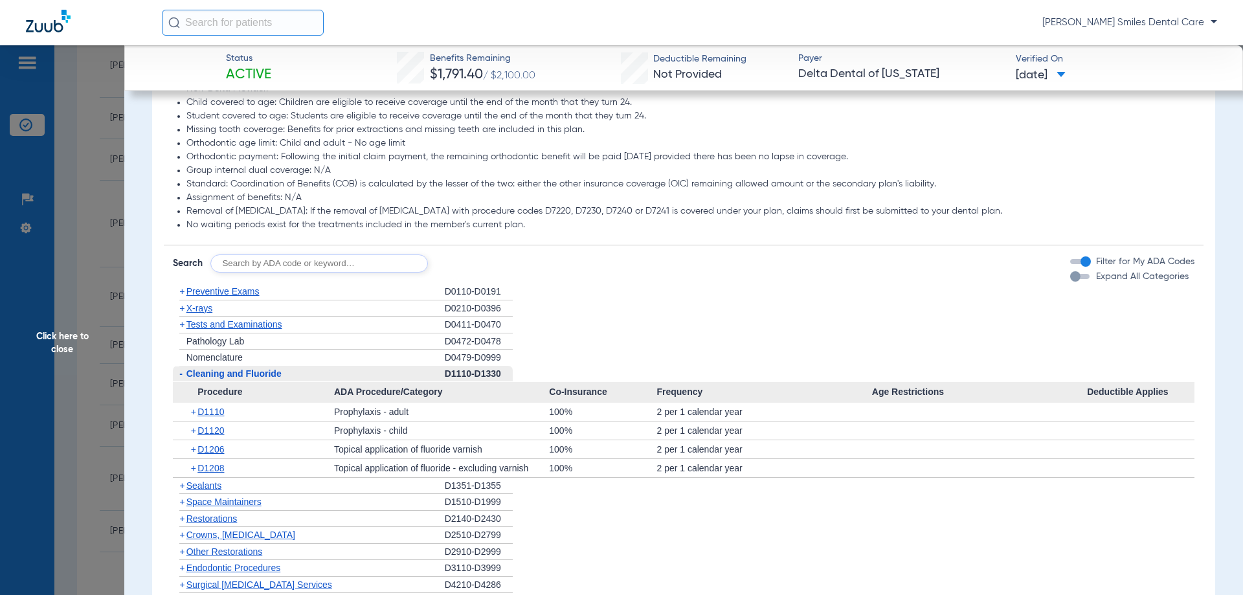
click at [228, 373] on span "Cleaning and Fluoride" at bounding box center [233, 373] width 95 height 10
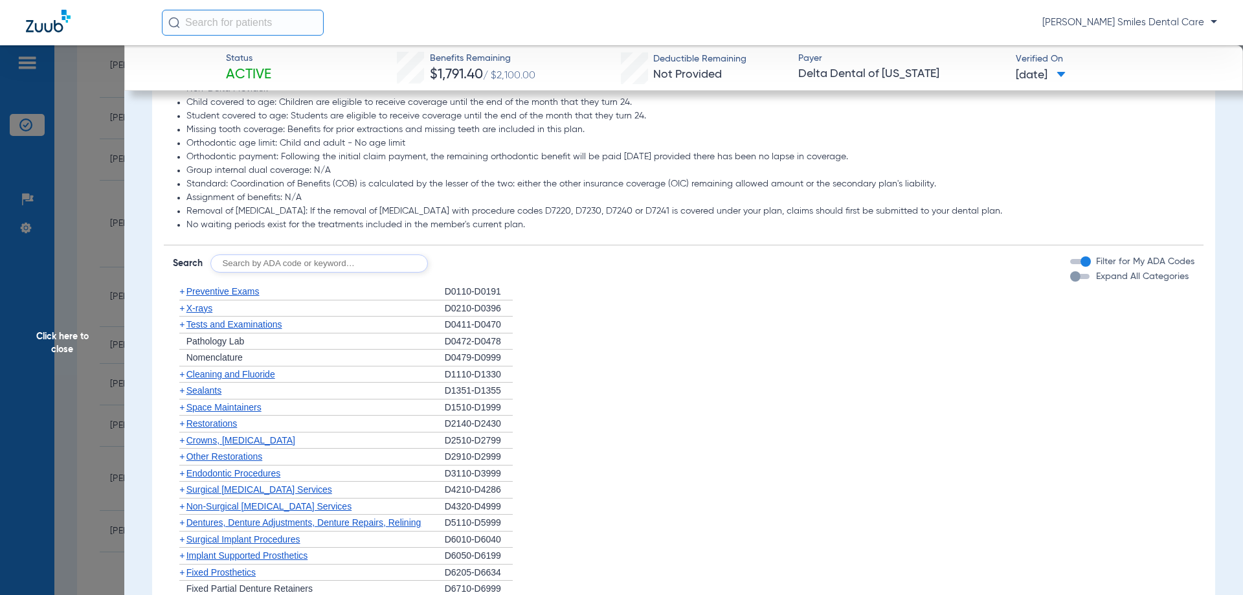
click at [228, 373] on span "Cleaning and Fluoride" at bounding box center [230, 374] width 89 height 10
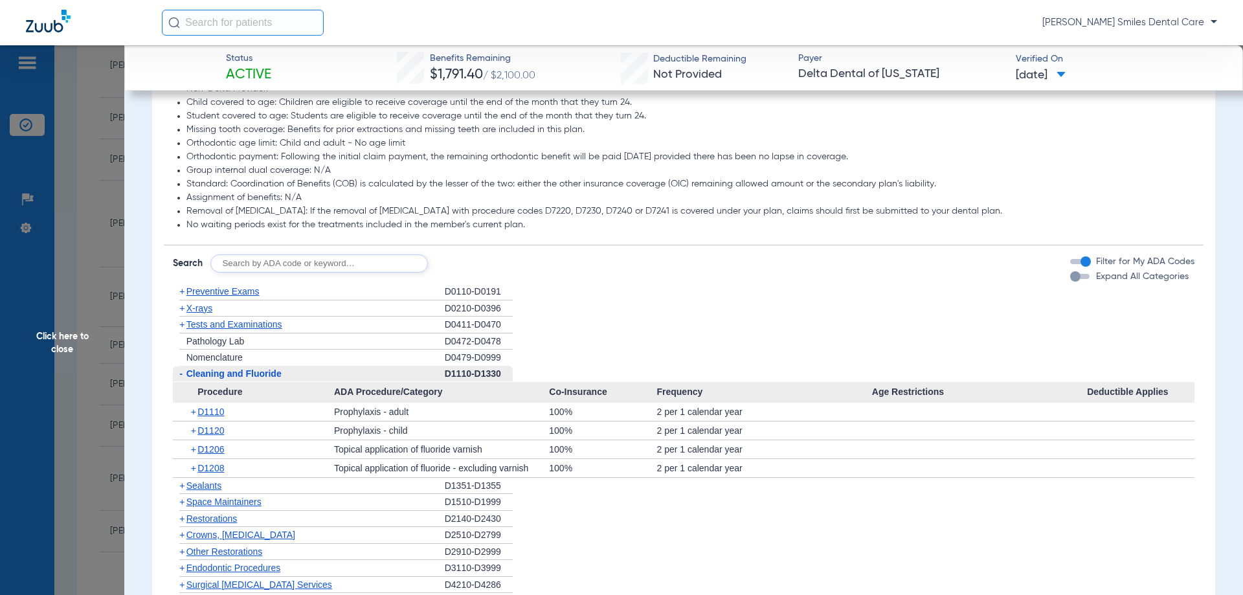
click at [60, 341] on span "Click here to close" at bounding box center [62, 342] width 124 height 595
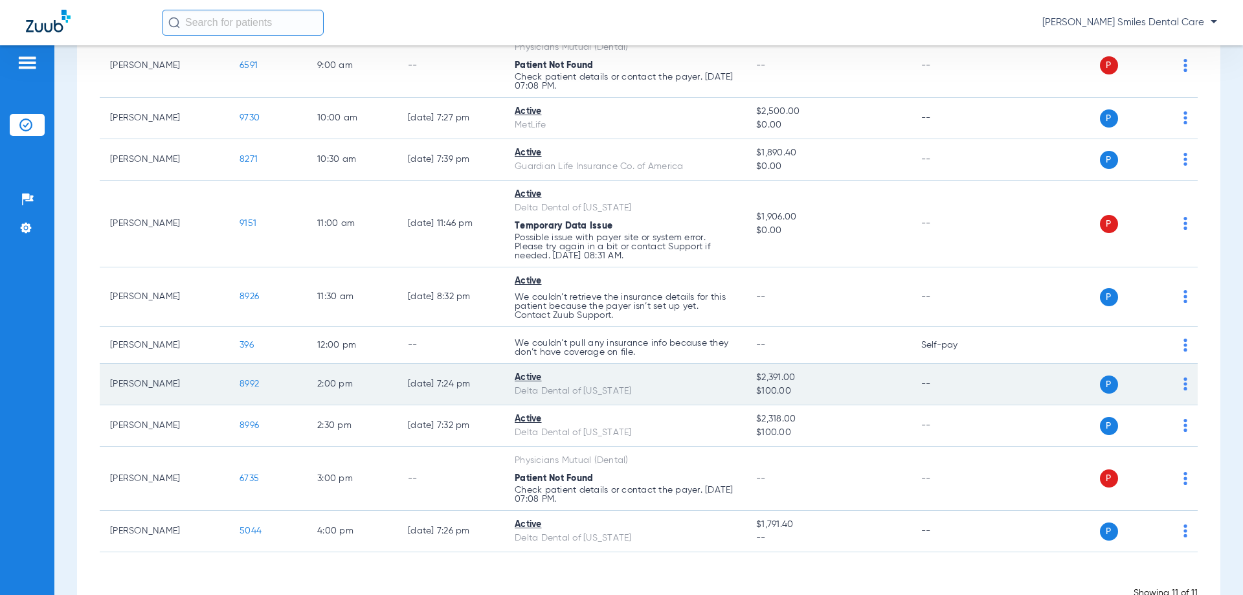
click at [260, 384] on td "8992" at bounding box center [268, 384] width 78 height 41
click at [247, 381] on span "8992" at bounding box center [248, 383] width 19 height 9
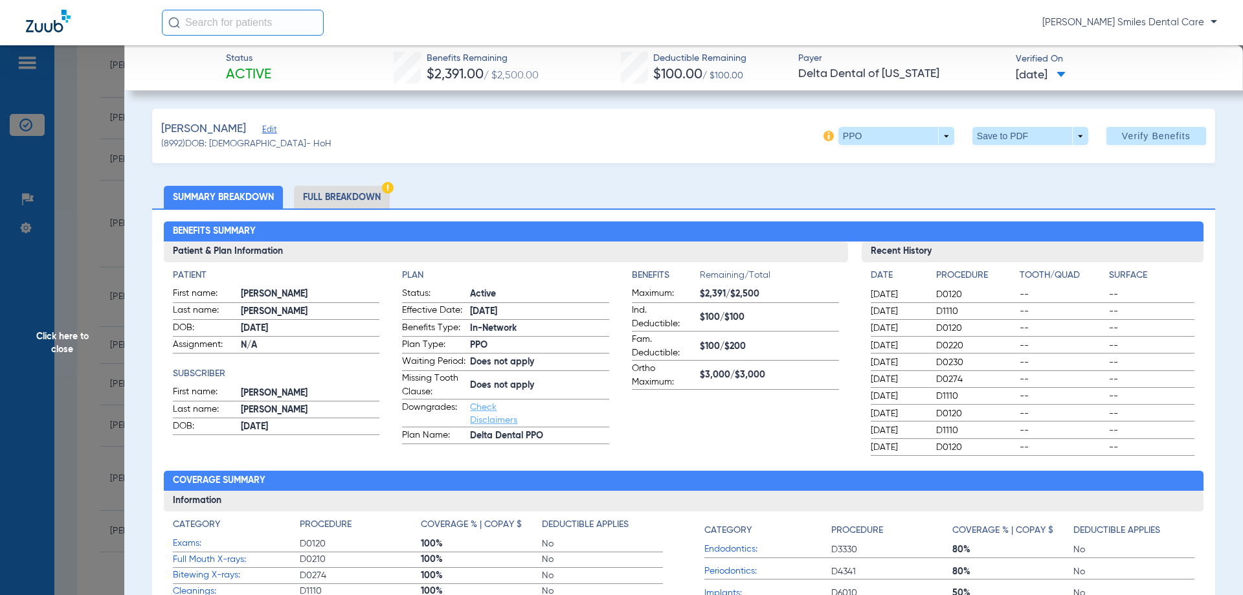
click at [342, 202] on li "Full Breakdown" at bounding box center [342, 197] width 96 height 23
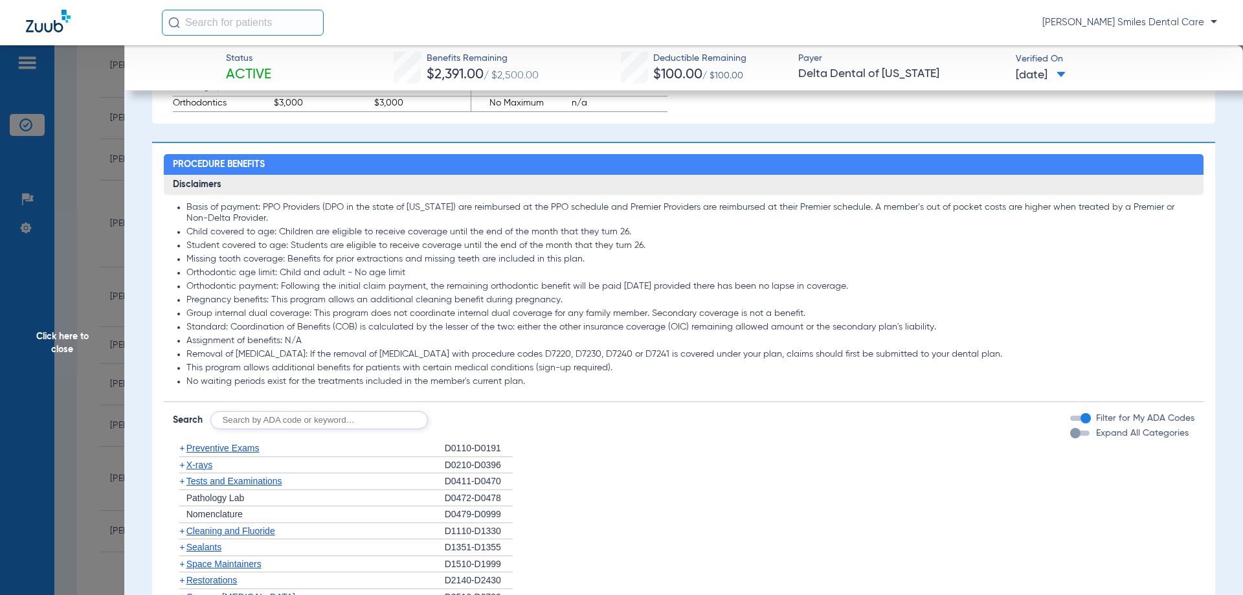
scroll to position [1165, 0]
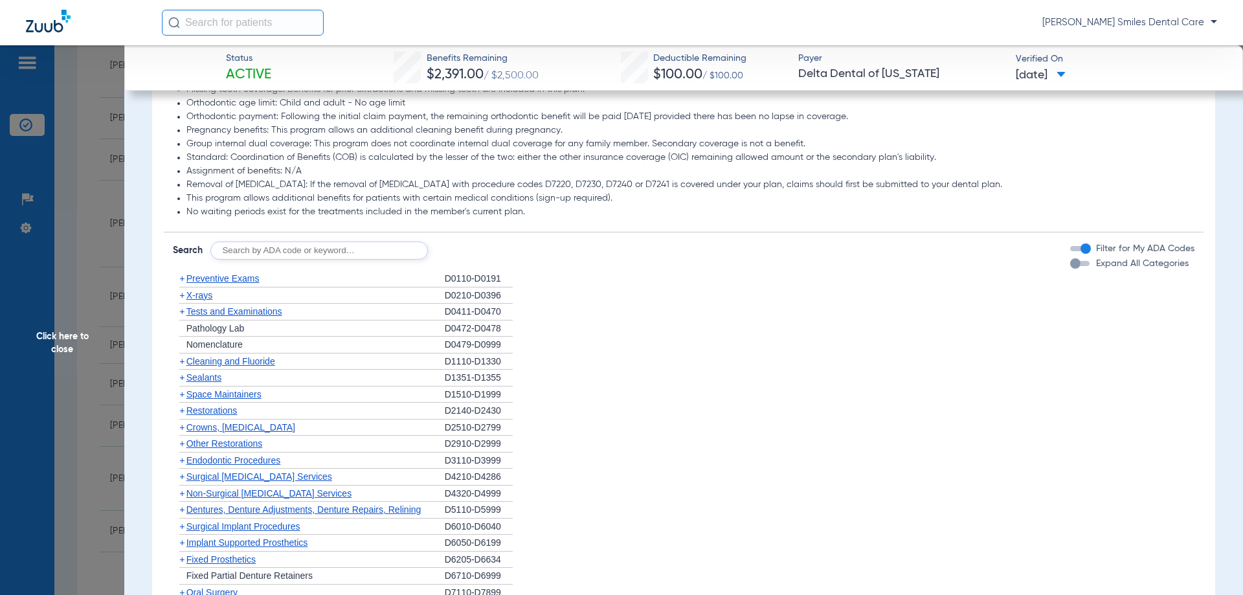
click at [224, 366] on span "Cleaning and Fluoride" at bounding box center [230, 361] width 89 height 10
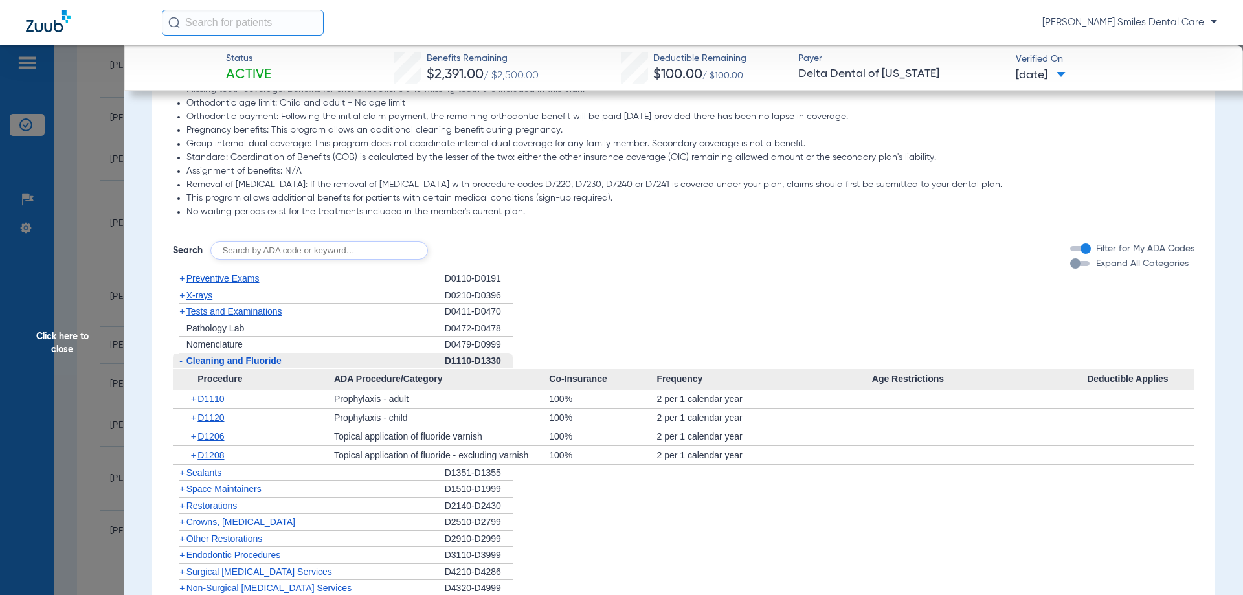
click at [76, 309] on span "Click here to close" at bounding box center [62, 342] width 124 height 595
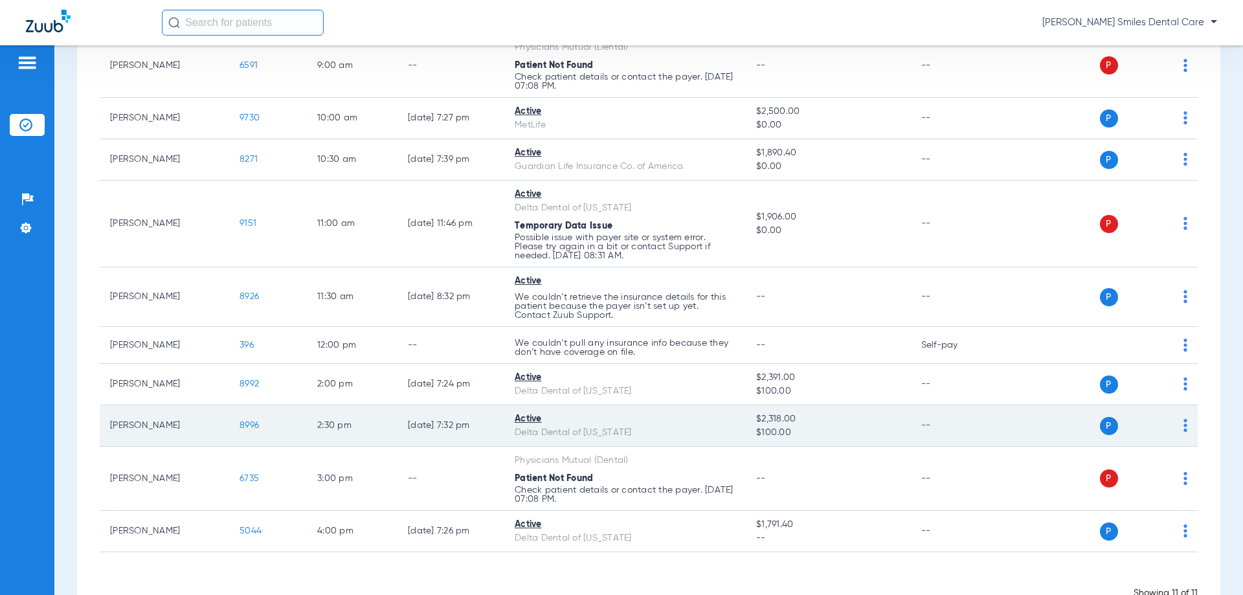
click at [249, 424] on span "8996" at bounding box center [248, 425] width 19 height 9
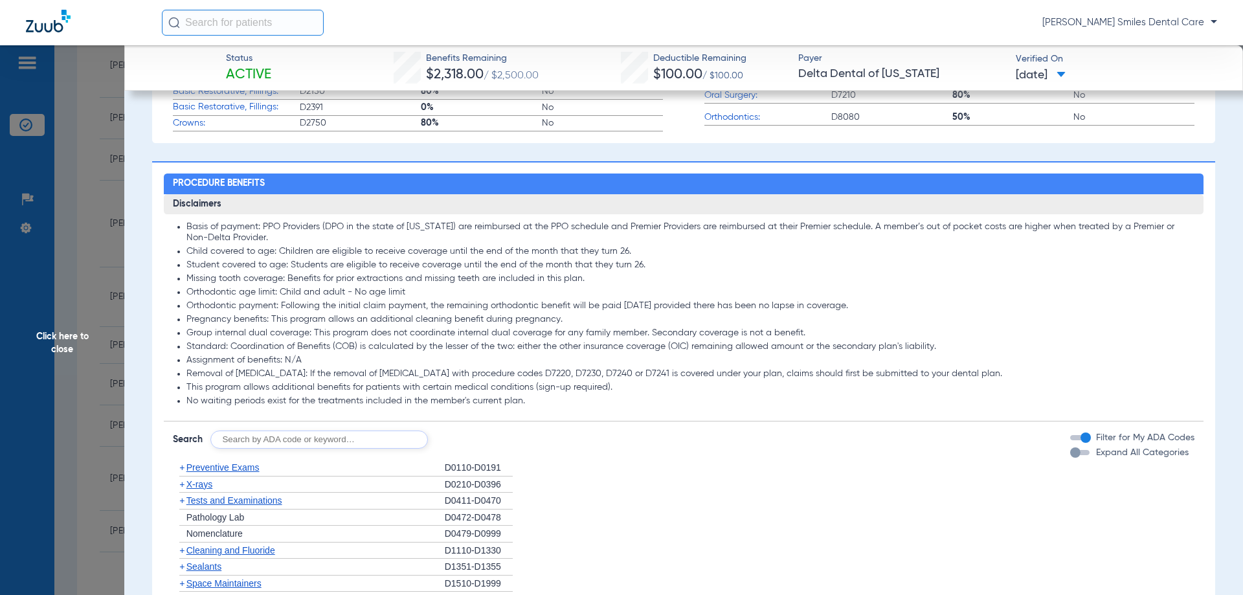
scroll to position [582, 0]
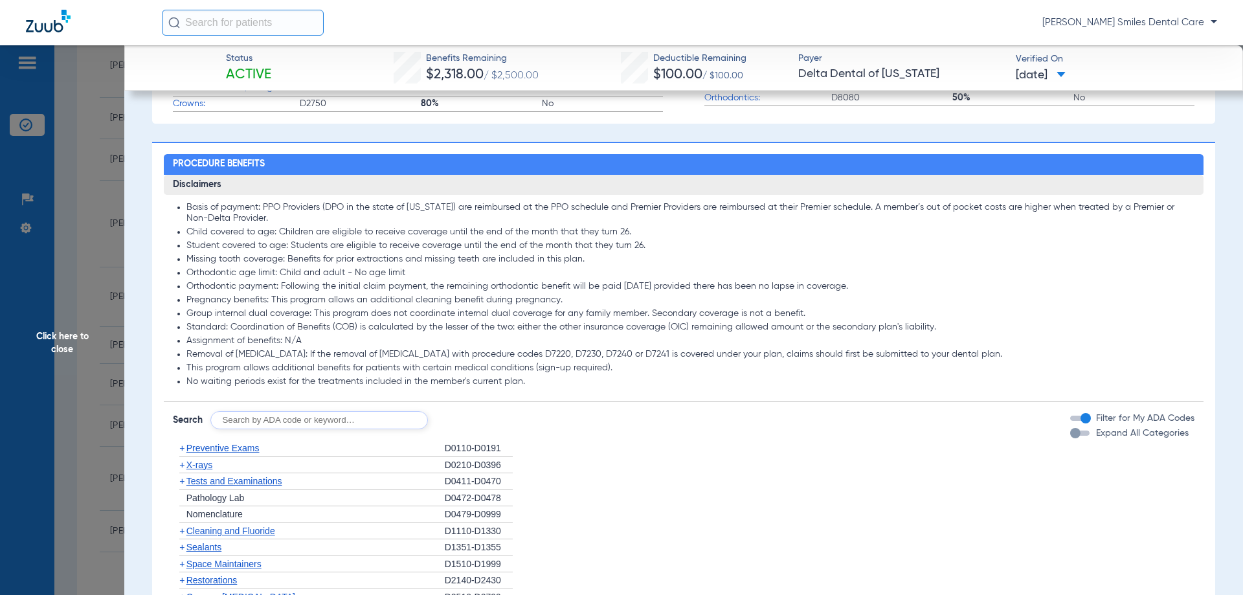
click at [258, 529] on span "Cleaning and Fluoride" at bounding box center [230, 530] width 89 height 10
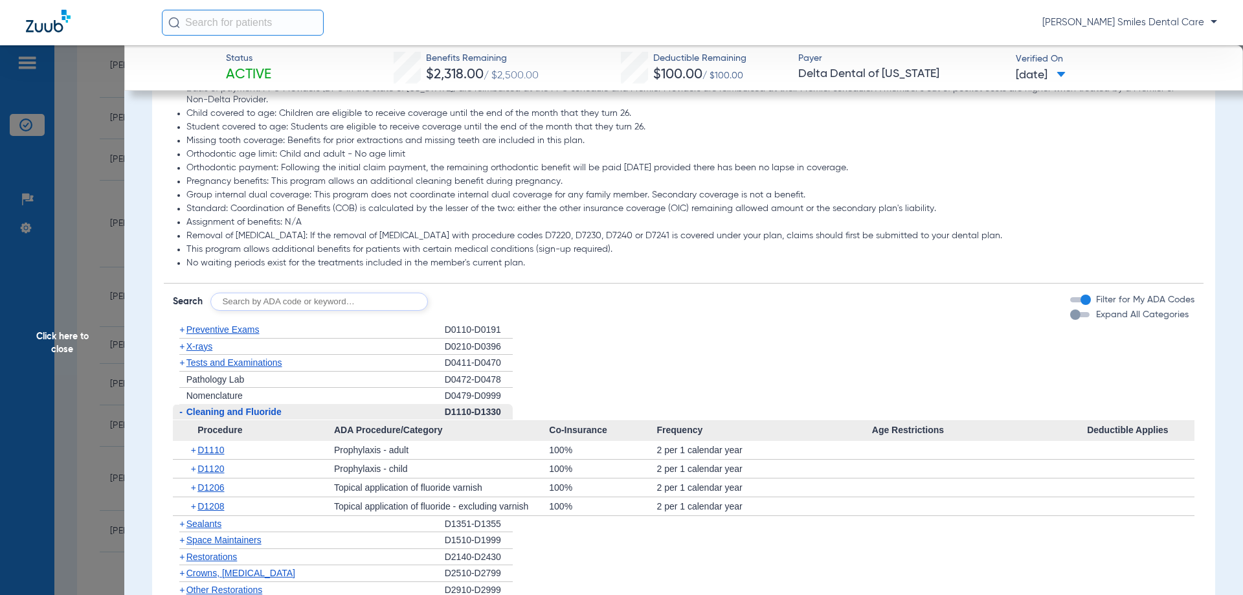
scroll to position [712, 0]
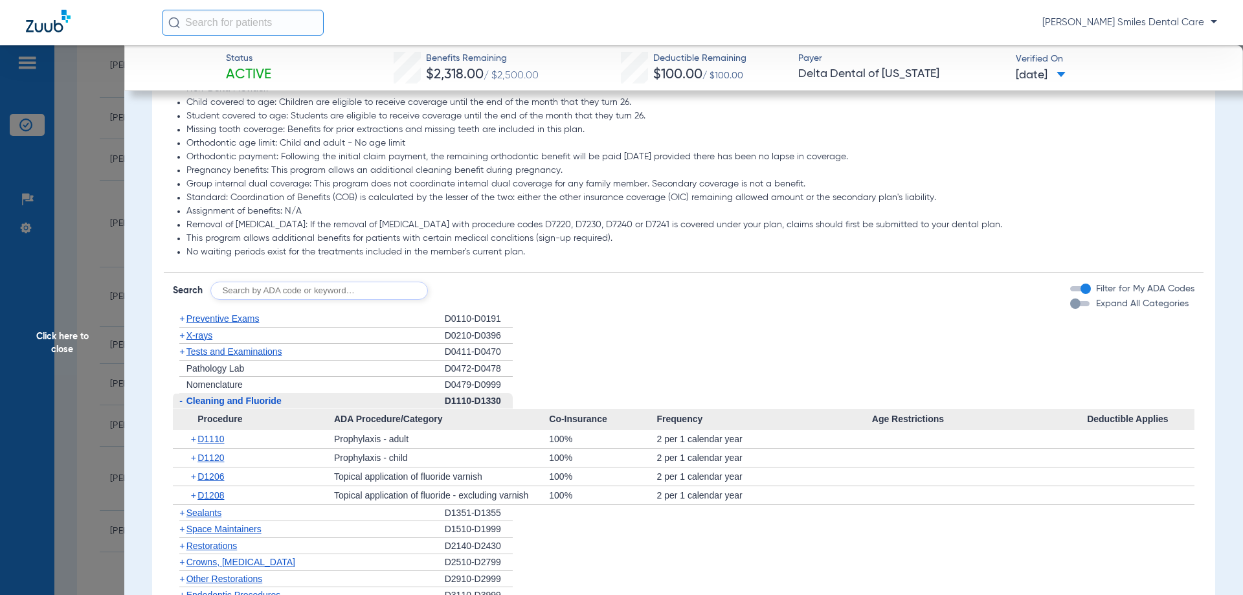
click at [73, 344] on span "Click here to close" at bounding box center [62, 342] width 124 height 595
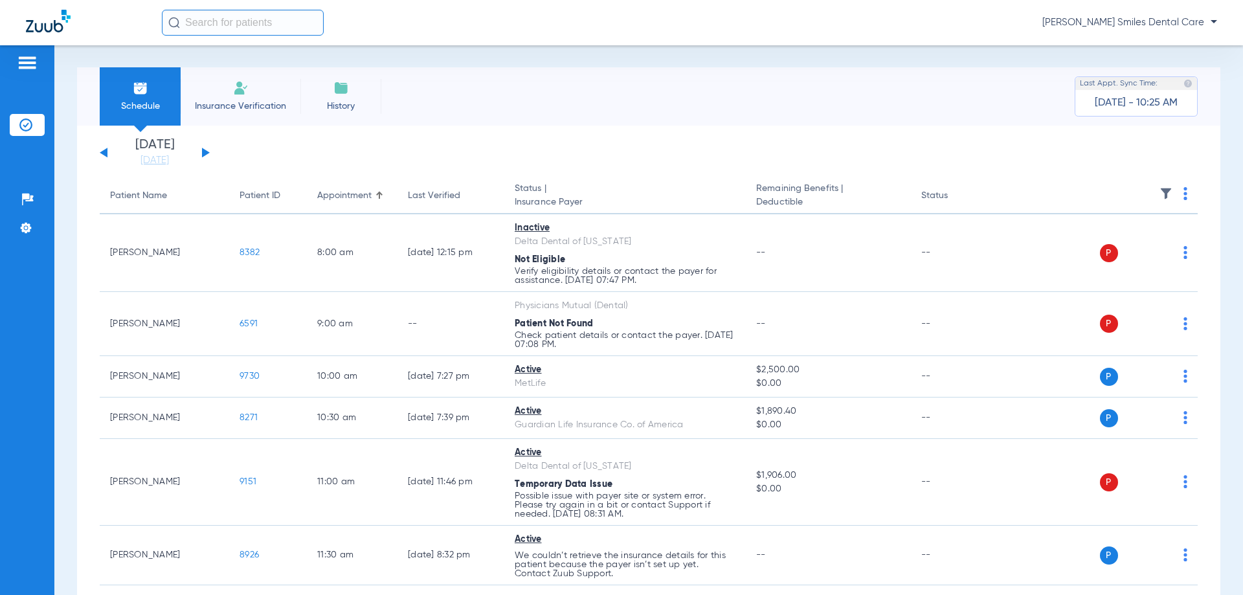
scroll to position [0, 0]
click at [204, 150] on button at bounding box center [206, 153] width 8 height 10
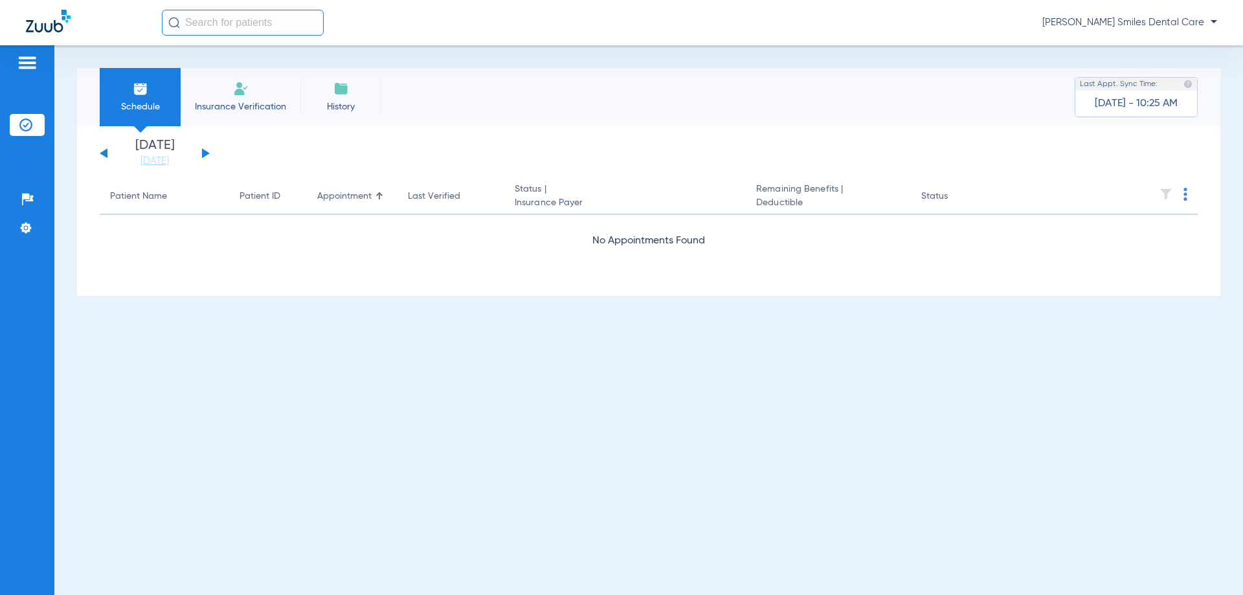
click at [204, 150] on button at bounding box center [206, 153] width 8 height 10
click at [206, 151] on div "[DATE] [DATE] [DATE] [DATE] [DATE] [DATE] [DATE] [DATE] [DATE] [DATE] [DATE] [D…" at bounding box center [155, 153] width 110 height 28
click at [204, 153] on button at bounding box center [206, 153] width 8 height 10
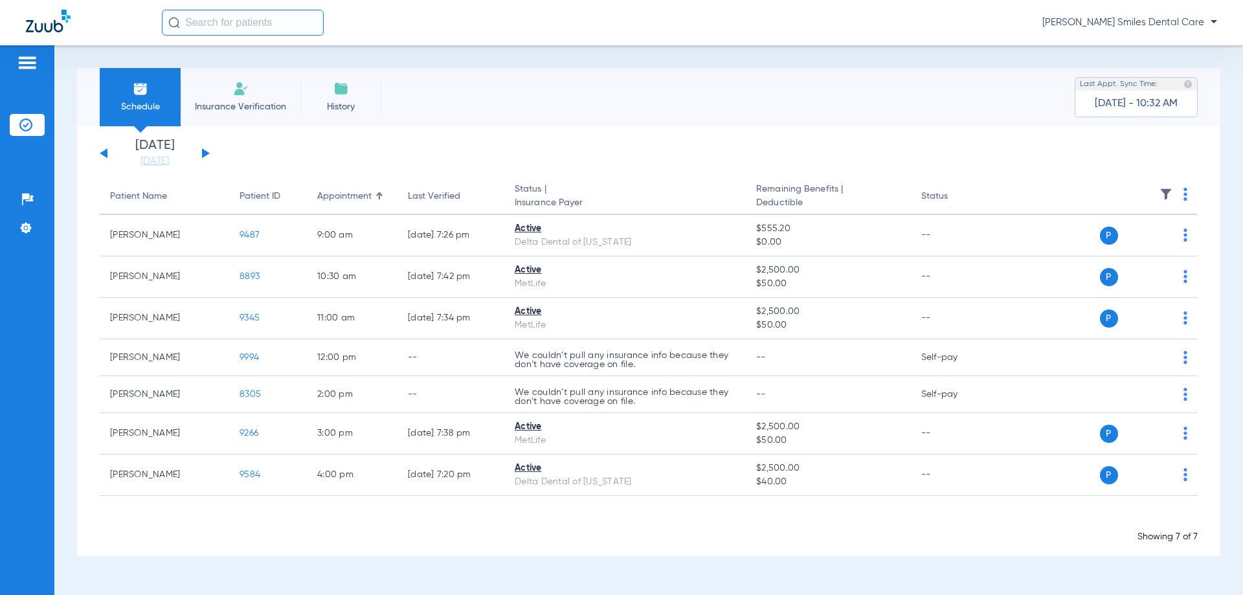
drag, startPoint x: 140, startPoint y: 161, endPoint x: 152, endPoint y: 171, distance: 15.6
click at [140, 161] on link "[DATE]" at bounding box center [155, 161] width 78 height 13
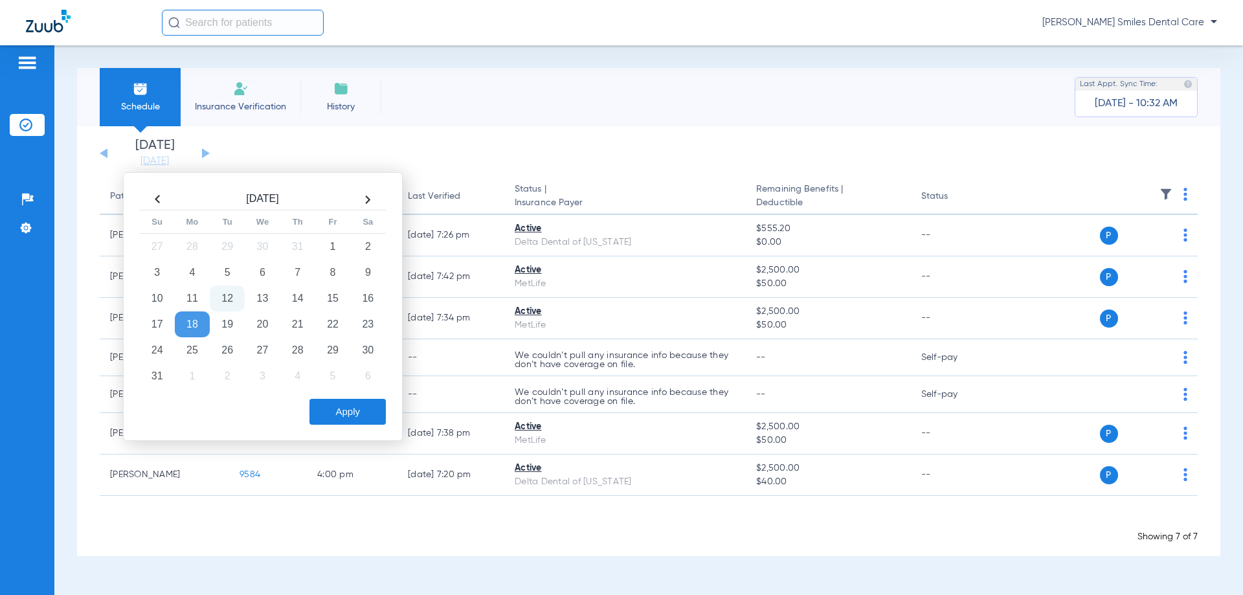
click at [236, 290] on td "12" at bounding box center [227, 298] width 35 height 26
click at [373, 417] on button "Apply" at bounding box center [347, 412] width 76 height 26
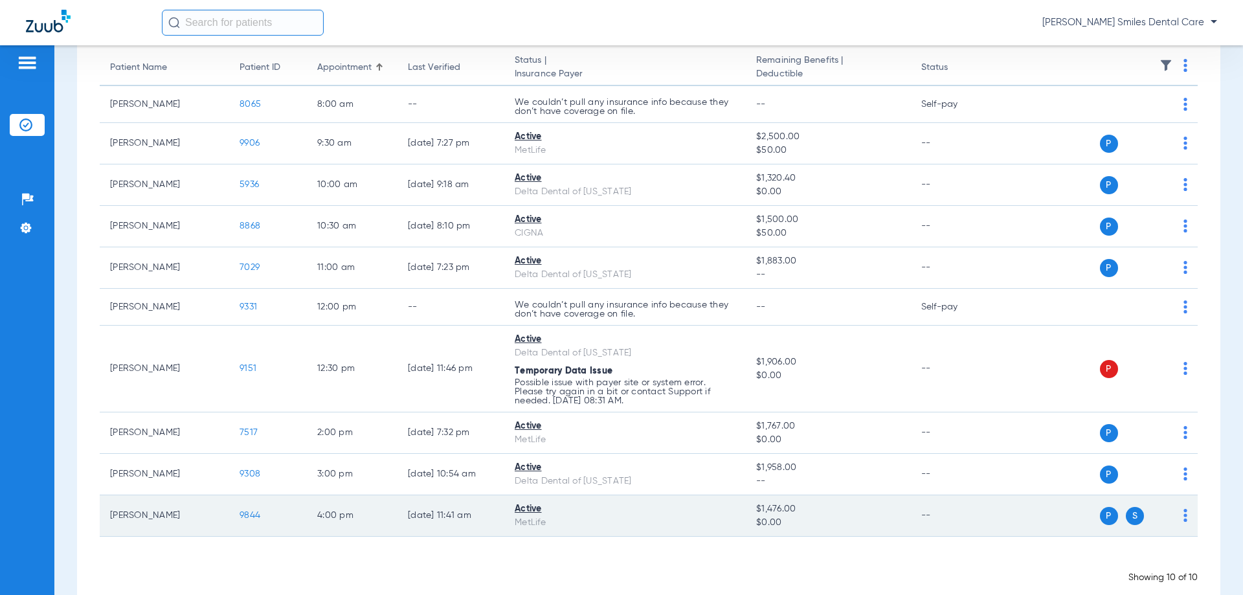
scroll to position [153, 0]
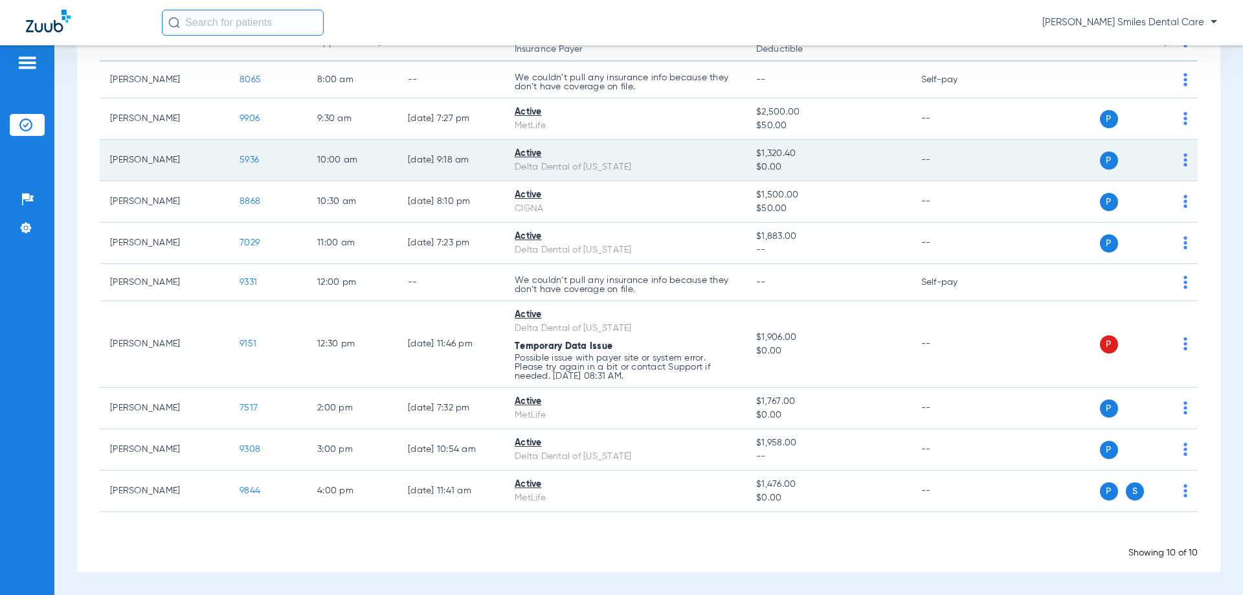
click at [255, 160] on span "5936" at bounding box center [248, 159] width 19 height 9
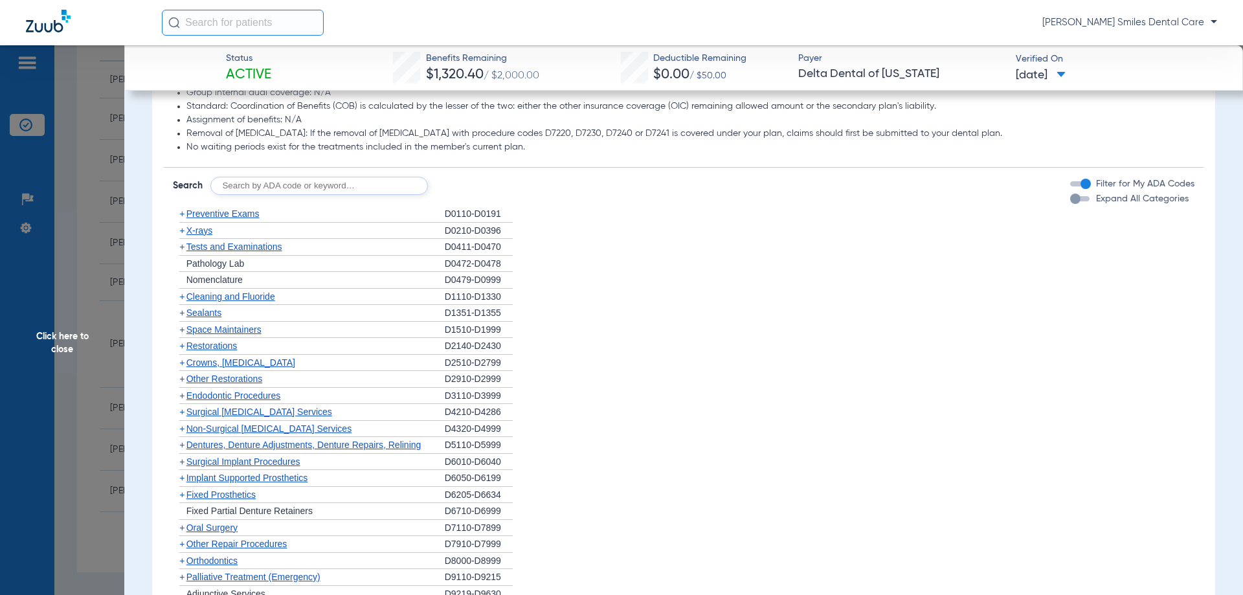
scroll to position [777, 0]
click at [227, 426] on span "Non-Surgical [MEDICAL_DATA] Services" at bounding box center [268, 428] width 165 height 10
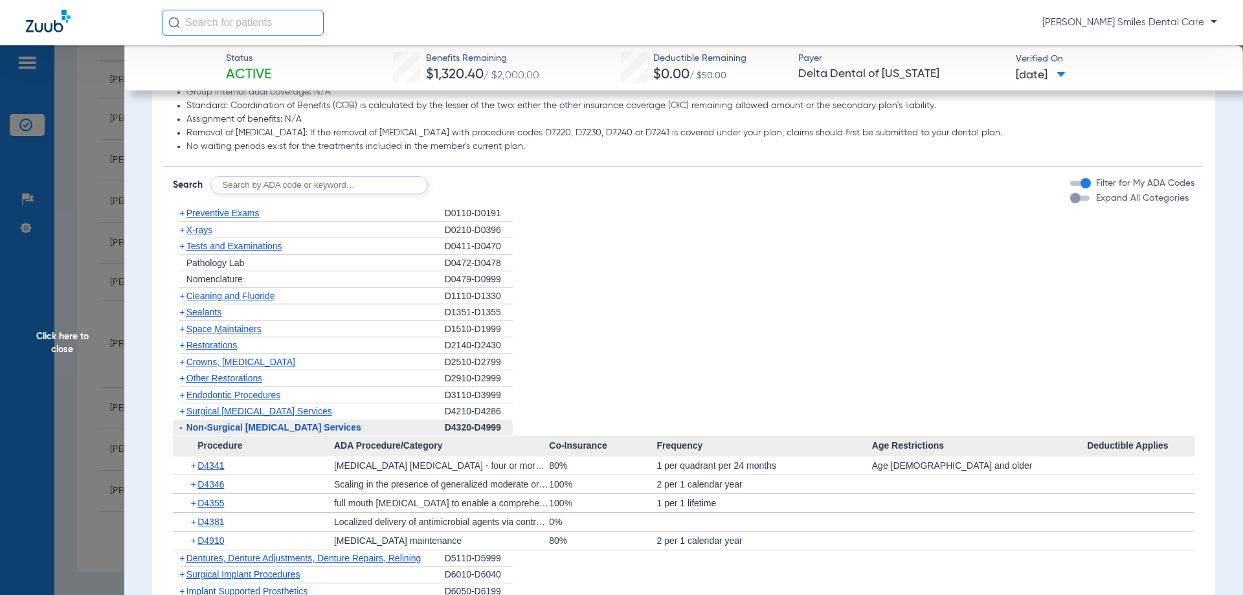
click at [67, 332] on span "Click here to close" at bounding box center [62, 342] width 124 height 595
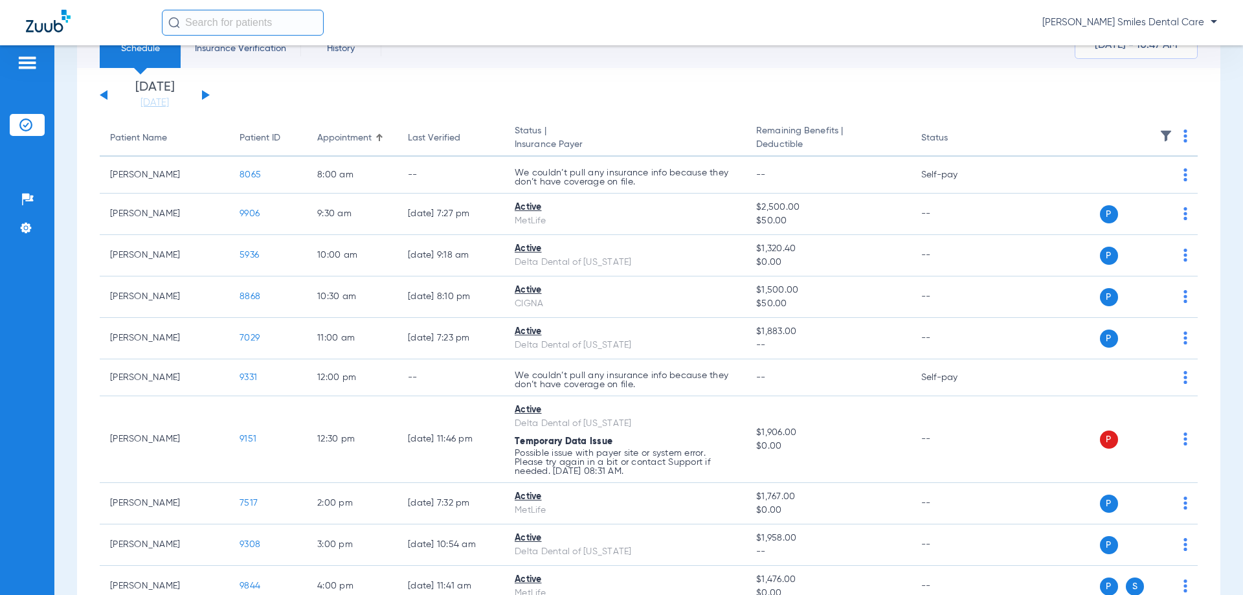
scroll to position [24, 0]
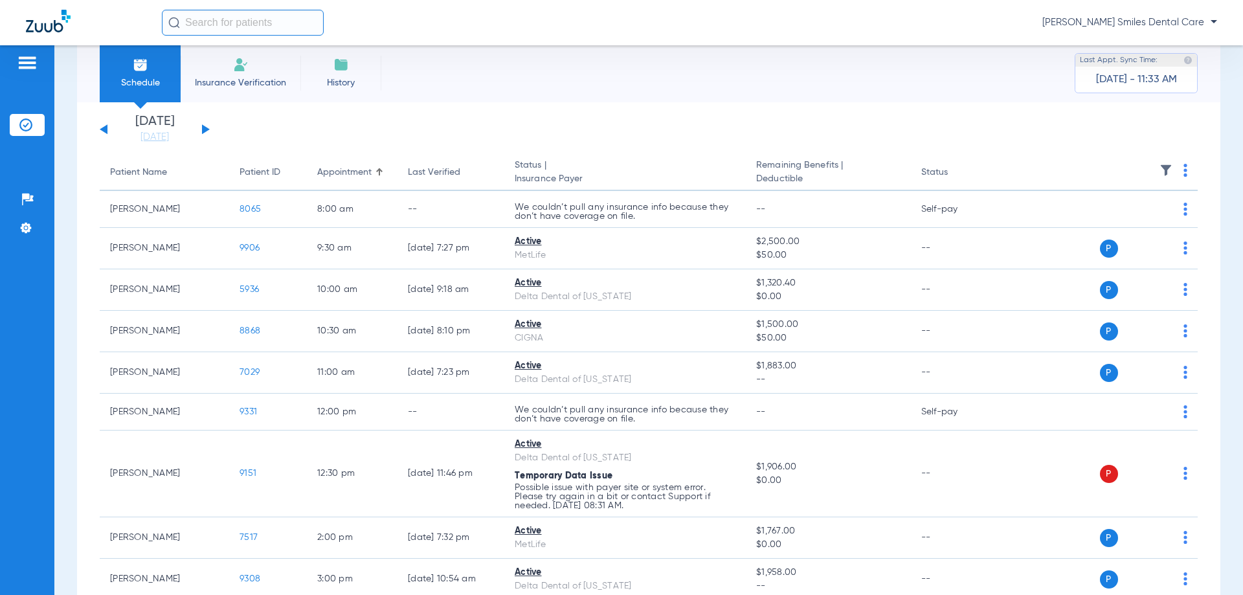
click at [378, 112] on div "[DATE] [DATE] [DATE] [DATE] [DATE] [DATE] [DATE] [DATE] [DATE] [DATE] [DATE] [D…" at bounding box center [648, 401] width 1143 height 599
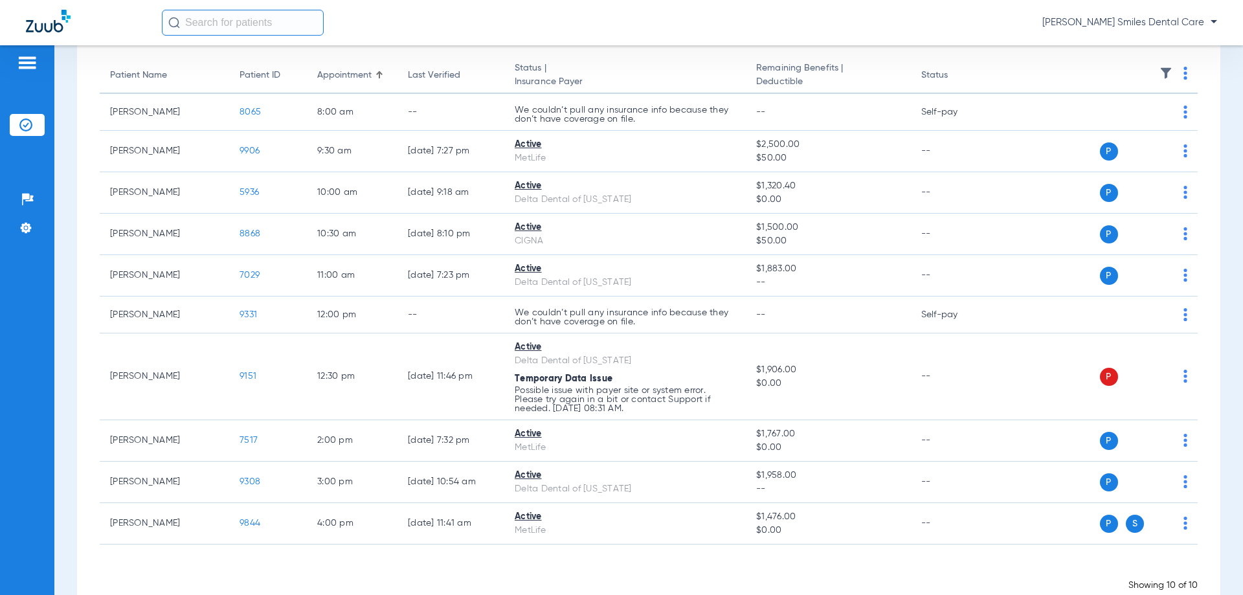
scroll to position [89, 0]
